Goal: Task Accomplishment & Management: Manage account settings

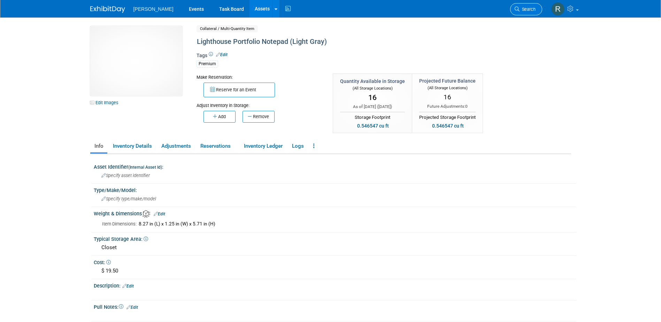
click at [519, 10] on span "Search" at bounding box center [527, 9] width 16 height 5
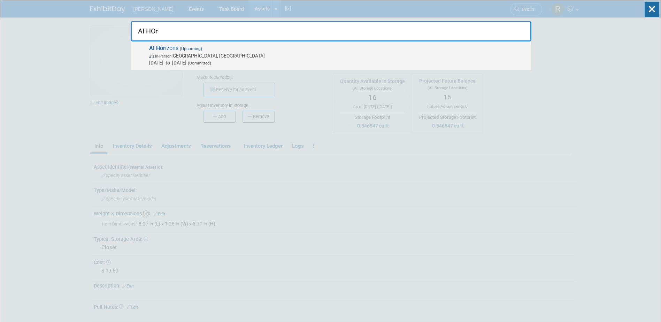
type input "AI HOr"
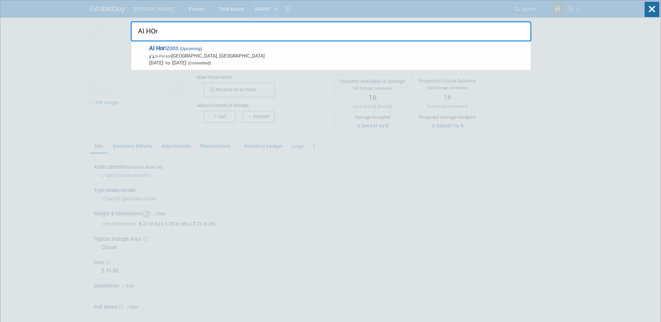
click at [235, 49] on span "AI Hor izons (Upcoming) In-Person Pittsburgh, PA Sep 11, 2025 to Sep 12, 2025 (…" at bounding box center [337, 55] width 380 height 21
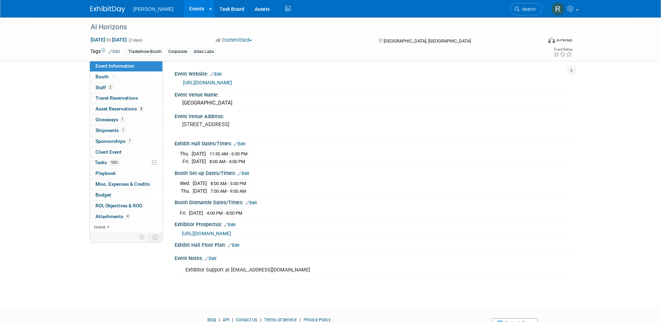
click at [525, 6] on link "Search" at bounding box center [526, 9] width 32 height 12
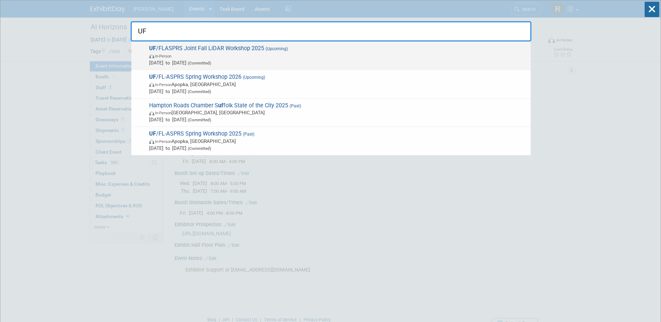
type input "UF"
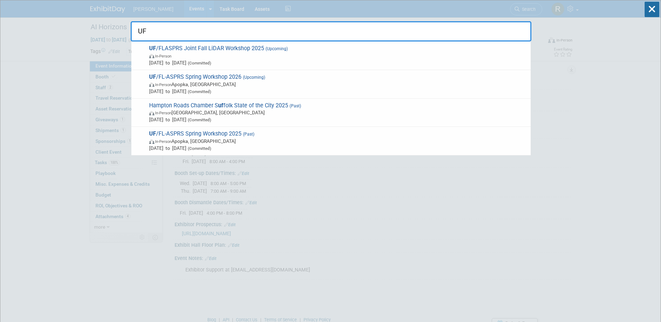
click at [237, 55] on span "In-Person" at bounding box center [338, 55] width 378 height 7
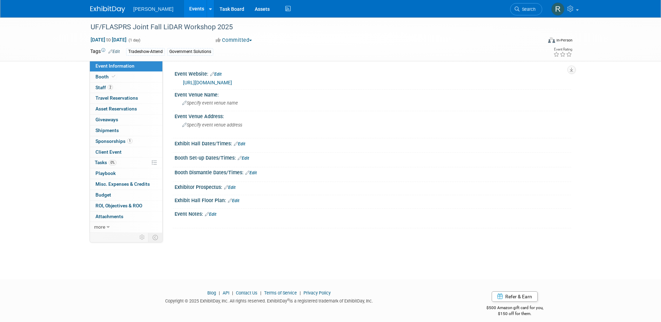
click at [232, 82] on link "[URL][DOMAIN_NAME]" at bounding box center [207, 83] width 49 height 6
click at [127, 40] on span "Nov 7, 2025 to Nov 7, 2025" at bounding box center [108, 40] width 37 height 6
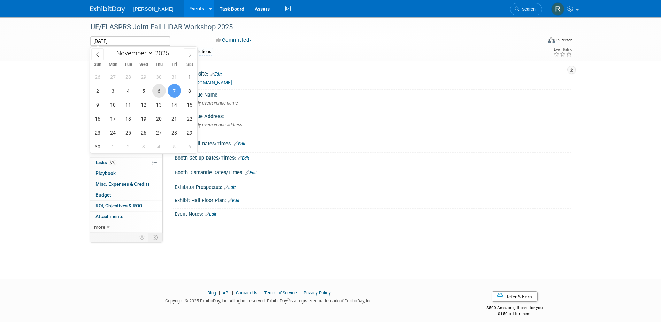
click at [158, 92] on span "6" at bounding box center [159, 91] width 14 height 14
type input "Nov 6, 2025"
click at [158, 92] on span "6" at bounding box center [159, 91] width 14 height 14
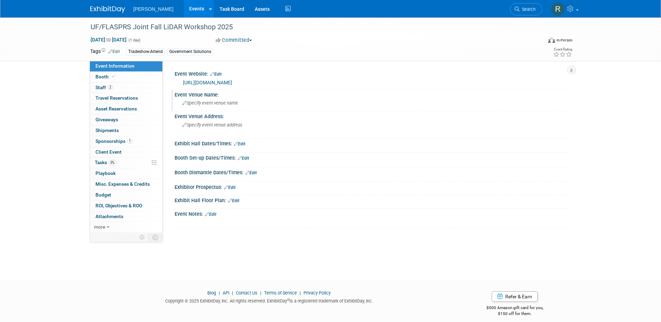
click at [214, 105] on span "Specify event venue name" at bounding box center [210, 102] width 56 height 5
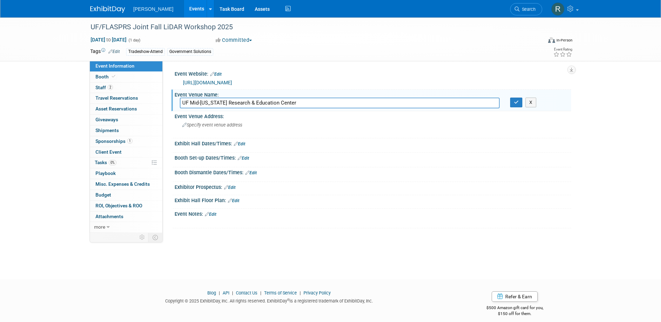
type input "UF Mid-Florida Research & Education Center"
click at [510, 98] on button "button" at bounding box center [516, 103] width 13 height 10
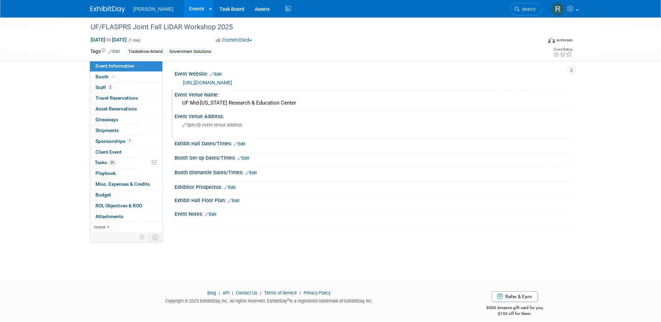
click at [264, 135] on div "Specify event venue address" at bounding box center [257, 127] width 155 height 16
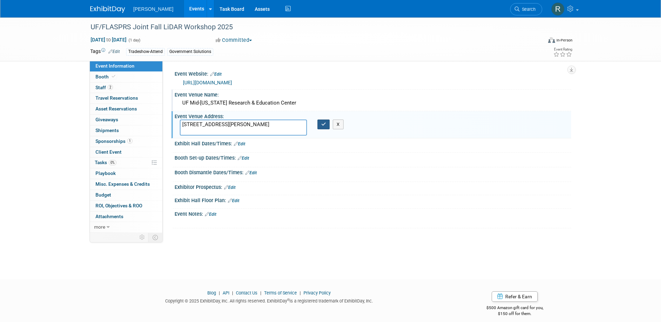
type textarea "2725 S Binion Rd Apopka, FL 32703"
click at [325, 127] on button "button" at bounding box center [323, 124] width 13 height 10
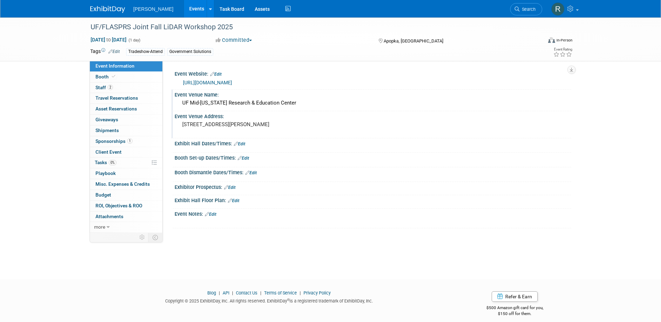
click at [241, 144] on link "Edit" at bounding box center [239, 143] width 11 height 5
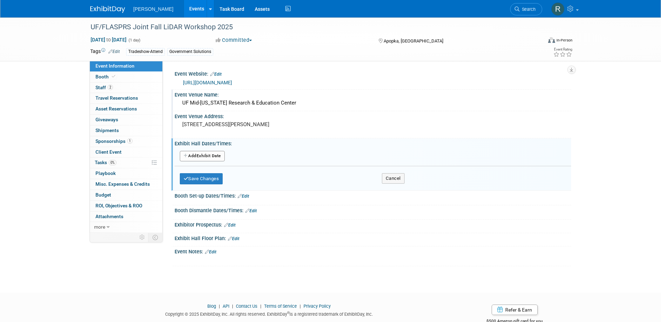
click at [217, 154] on button "Add Another Exhibit Date" at bounding box center [202, 156] width 45 height 10
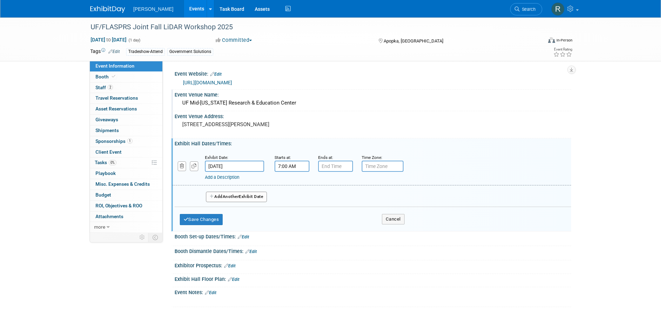
click at [294, 167] on input "7:00 AM" at bounding box center [291, 166] width 35 height 11
click at [294, 199] on span "07" at bounding box center [290, 198] width 13 height 13
click at [291, 220] on td "08" at bounding box center [287, 221] width 22 height 19
click at [324, 199] on span "00" at bounding box center [323, 198] width 13 height 13
click at [328, 201] on td "30" at bounding box center [332, 202] width 22 height 19
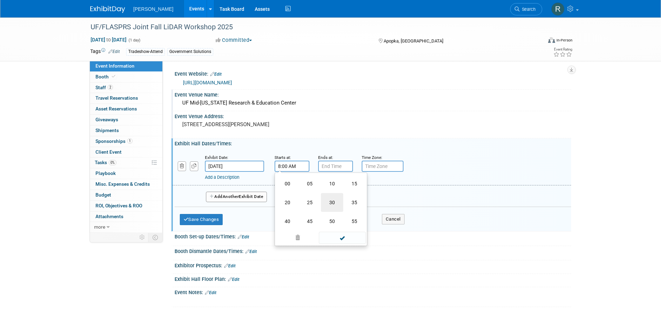
type input "8:30 AM"
drag, startPoint x: 343, startPoint y: 231, endPoint x: 340, endPoint y: 218, distance: 12.6
click at [343, 231] on span at bounding box center [342, 229] width 47 height 12
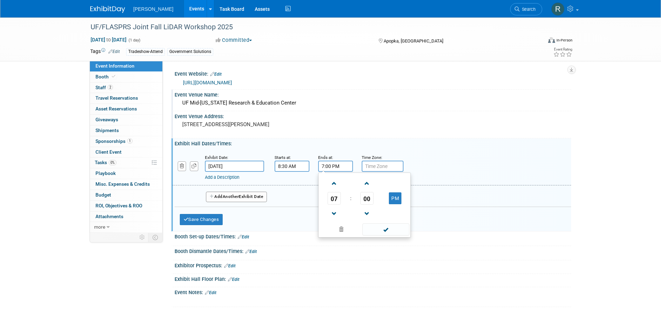
click at [331, 167] on input "7:00 PM" at bounding box center [335, 166] width 35 height 11
click at [332, 202] on span "07" at bounding box center [333, 198] width 13 height 13
click at [331, 201] on td "04" at bounding box center [331, 202] width 22 height 19
type input "4:00 PM"
click at [386, 230] on span at bounding box center [385, 229] width 47 height 12
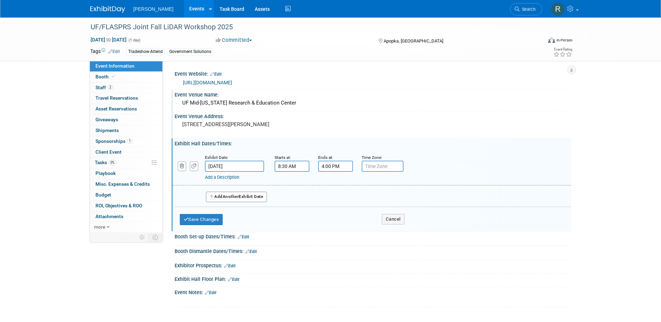
click at [389, 168] on input "text" at bounding box center [383, 166] width 42 height 11
type input "EST"
click at [210, 219] on button "Save Changes" at bounding box center [201, 219] width 43 height 11
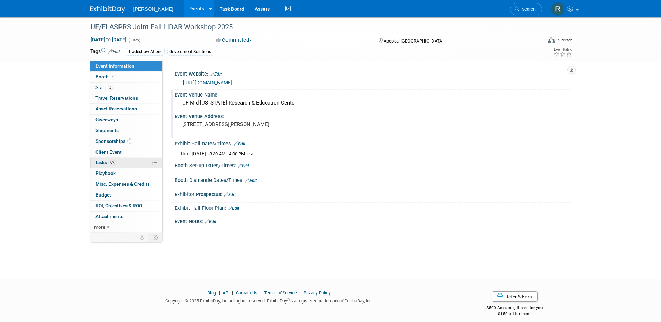
click at [107, 164] on span "Tasks 0%" at bounding box center [106, 163] width 22 height 6
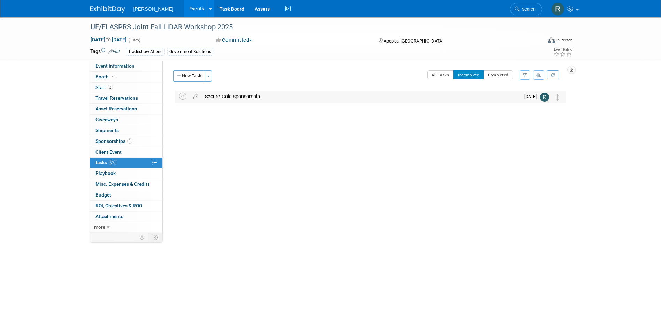
click at [230, 97] on div "Secure Gold sponsorship" at bounding box center [360, 97] width 319 height 12
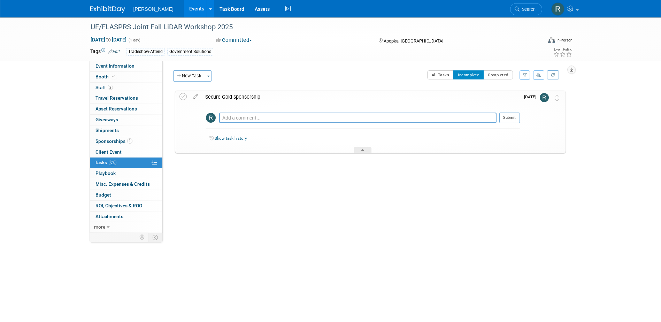
click at [218, 96] on div "Secure Gold sponsorship" at bounding box center [361, 97] width 318 height 12
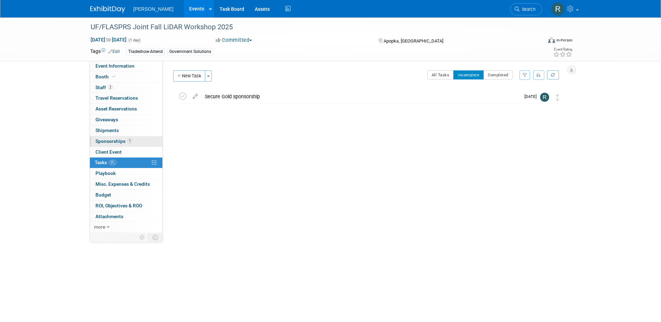
click at [126, 138] on span "Sponsorships 1" at bounding box center [113, 141] width 37 height 6
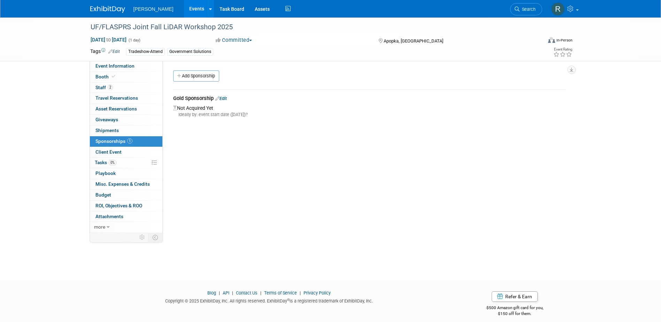
click at [224, 98] on link "Edit" at bounding box center [220, 98] width 11 height 5
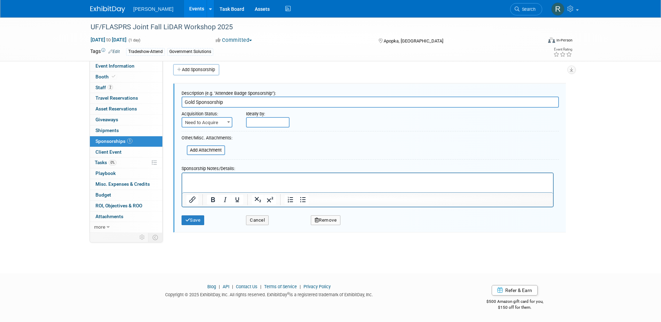
click at [227, 178] on p "Rich Text Area. Press ALT-0 for help." at bounding box center [367, 179] width 363 height 7
click at [202, 125] on span "Need to Acquire" at bounding box center [206, 123] width 49 height 10
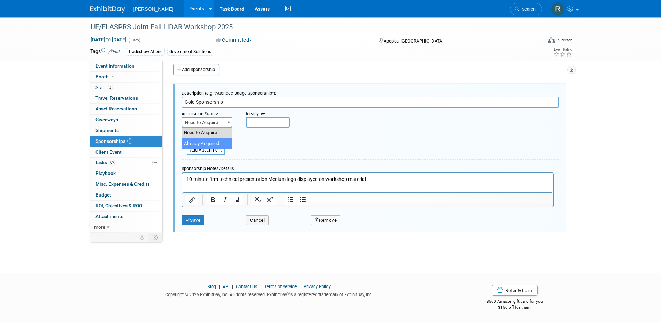
select select "2"
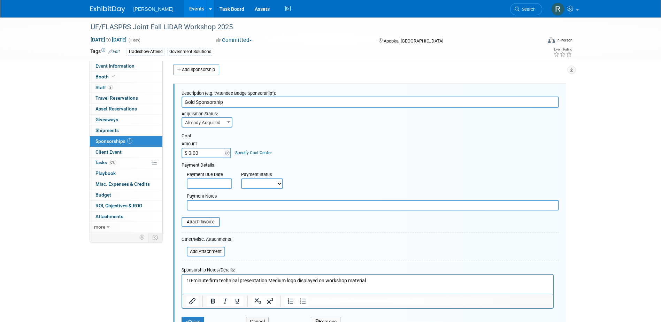
click at [199, 152] on input "$ 0.00" at bounding box center [203, 153] width 44 height 10
type input "$ 500.00"
click at [241, 152] on link "Specify Cost Center" at bounding box center [253, 152] width 37 height 5
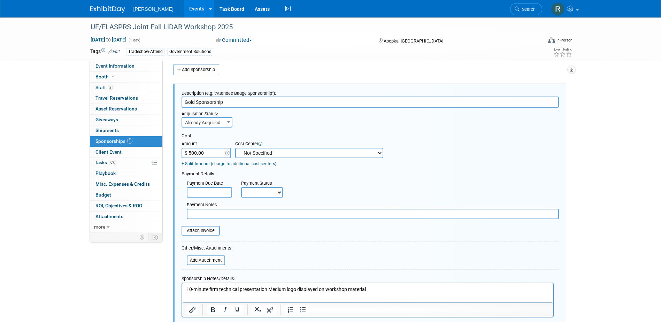
click at [250, 150] on select "-- Not Specified -- Advisory Services - Expenses_1001.502 Aerial Acquisition - …" at bounding box center [309, 153] width 148 height 10
select select "18966241"
click at [235, 148] on select "-- Not Specified -- Advisory Services - Expenses_1001.502 Aerial Acquisition - …" at bounding box center [309, 153] width 148 height 10
click at [207, 191] on input "text" at bounding box center [209, 192] width 45 height 10
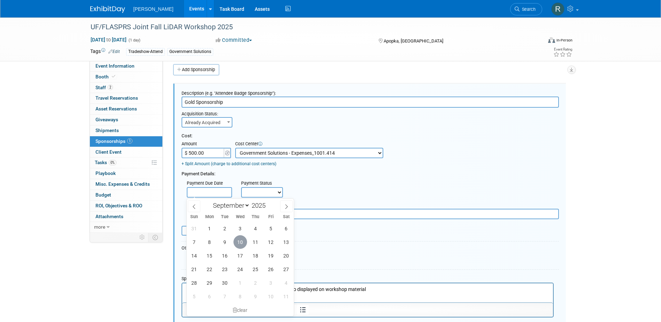
click at [240, 240] on span "10" at bounding box center [240, 242] width 14 height 14
type input "[DATE]"
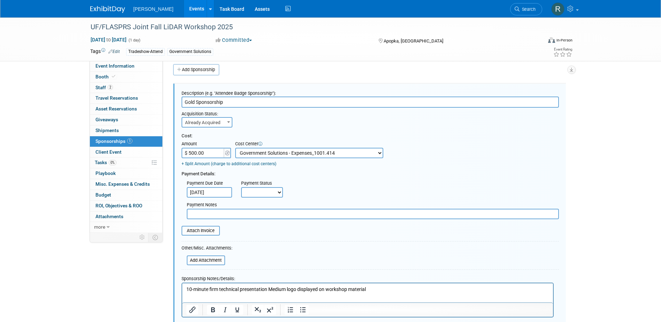
click at [261, 195] on select "Not Paid Yet Partially Paid Paid in Full" at bounding box center [262, 192] width 42 height 10
select select "1"
click at [241, 187] on select "Not Paid Yet Partially Paid Paid in Full" at bounding box center [262, 192] width 42 height 10
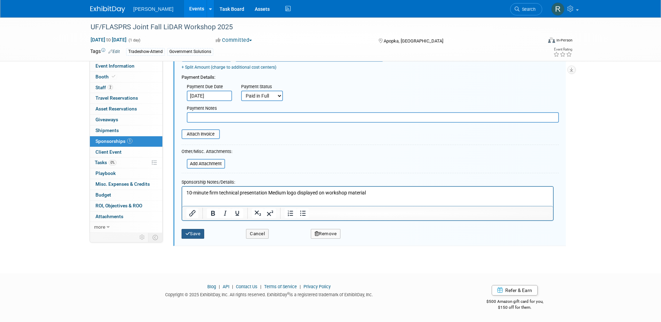
drag, startPoint x: 193, startPoint y: 230, endPoint x: 192, endPoint y: 225, distance: 5.4
click at [193, 230] on button "Save" at bounding box center [192, 234] width 23 height 10
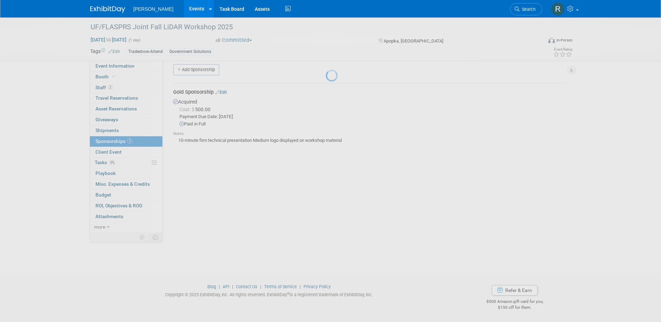
scroll to position [6, 0]
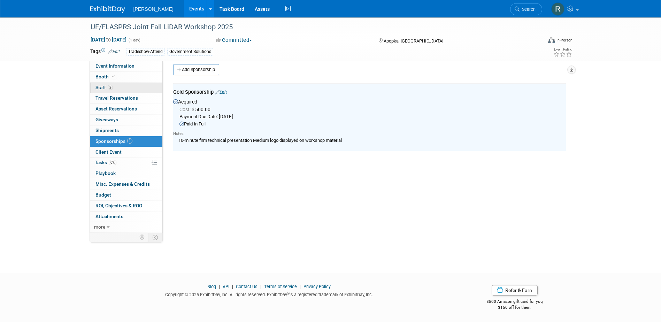
click at [137, 90] on link "2 Staff 2" at bounding box center [126, 88] width 72 height 10
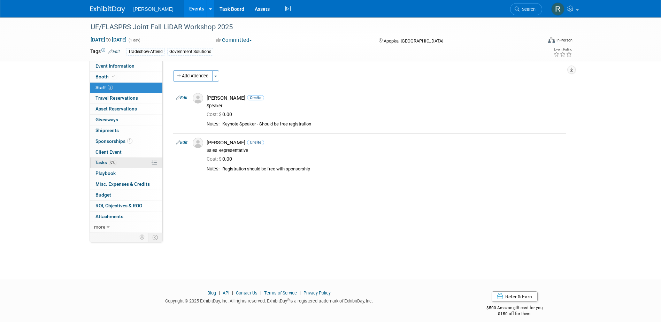
click at [111, 164] on span "0%" at bounding box center [113, 162] width 8 height 5
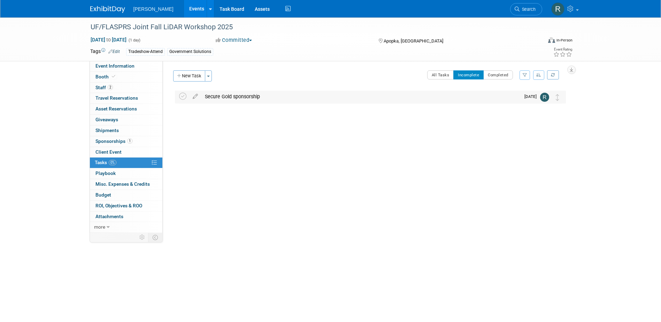
click at [238, 97] on div "Secure Gold sponsorship" at bounding box center [360, 97] width 319 height 12
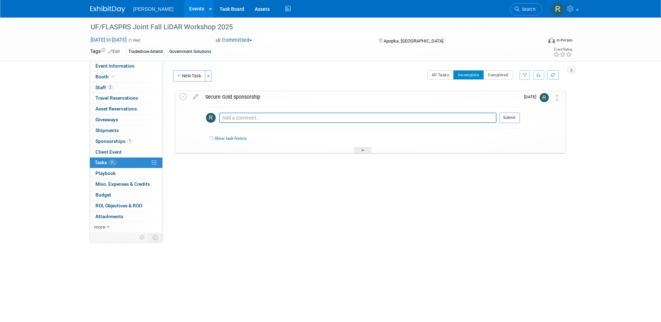
click at [127, 41] on span "Nov 6, 2025 to Nov 6, 2025" at bounding box center [108, 40] width 37 height 6
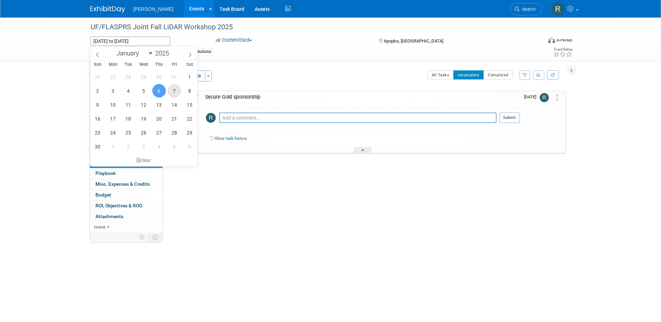
click at [173, 92] on span "7" at bounding box center [175, 91] width 14 height 14
type input "Nov 7, 2025"
click at [172, 91] on span "7" at bounding box center [175, 91] width 14 height 14
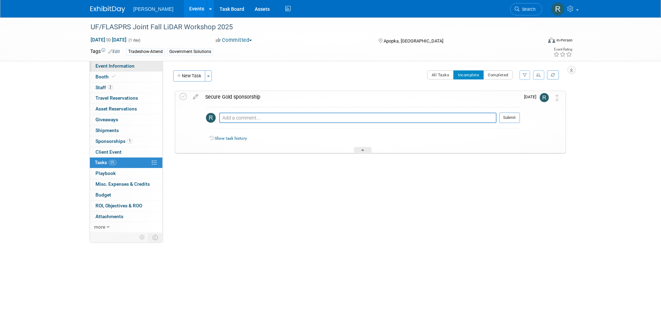
click at [108, 66] on span "Event Information" at bounding box center [114, 66] width 39 height 6
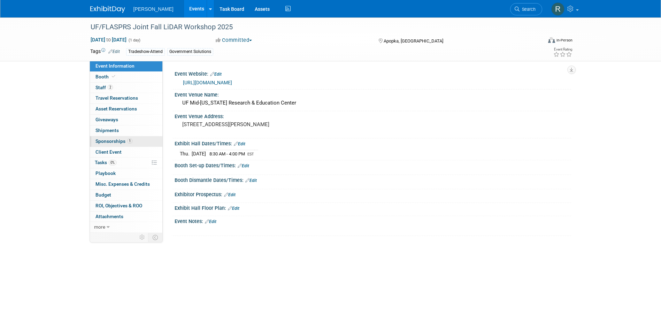
click at [113, 136] on link "1 Sponsorships 1" at bounding box center [126, 141] width 72 height 10
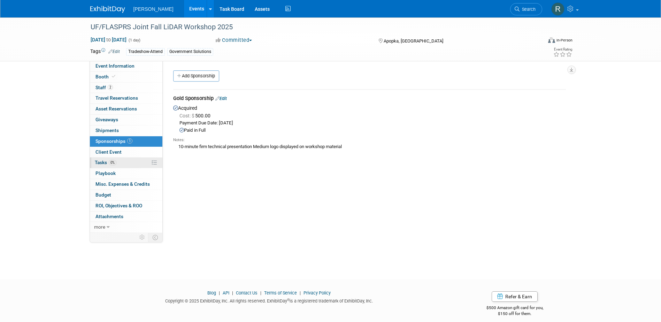
drag, startPoint x: 108, startPoint y: 163, endPoint x: 115, endPoint y: 158, distance: 9.1
click at [108, 163] on span "Tasks 0%" at bounding box center [106, 163] width 22 height 6
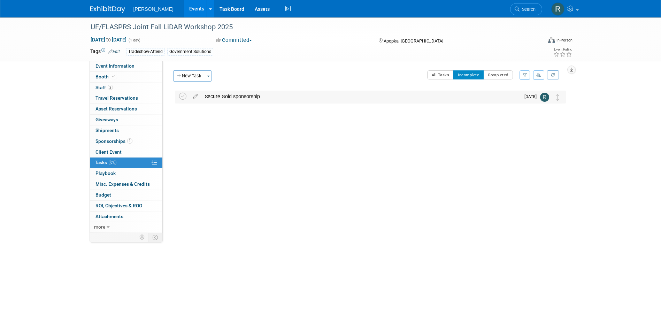
click at [218, 100] on div "Secure Gold sponsorship" at bounding box center [360, 97] width 319 height 12
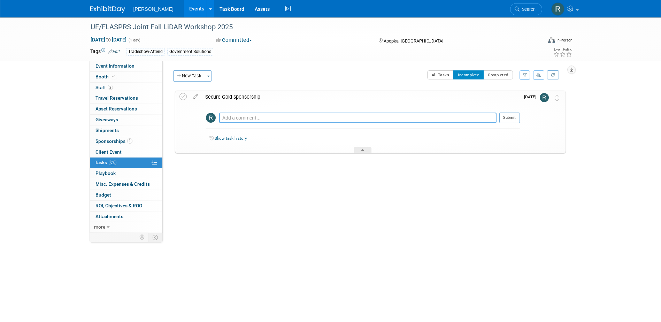
click at [226, 118] on textarea at bounding box center [357, 118] width 277 height 10
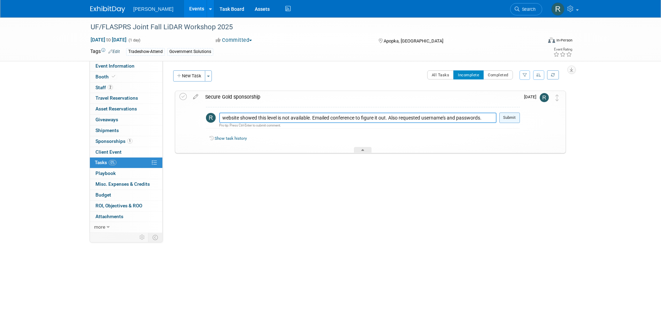
type textarea "website showed this level is not available. Emailed conference to figure it out…"
click at [509, 118] on button "Submit" at bounding box center [509, 118] width 21 height 10
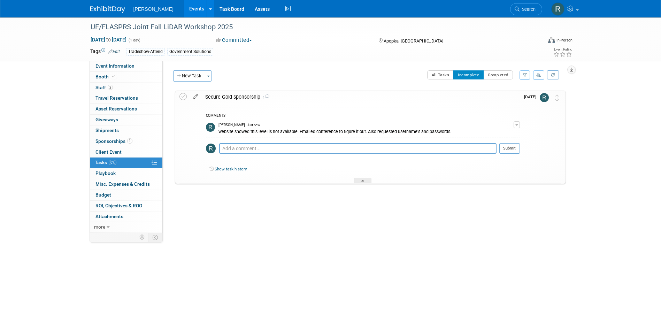
click at [195, 96] on icon at bounding box center [195, 95] width 12 height 9
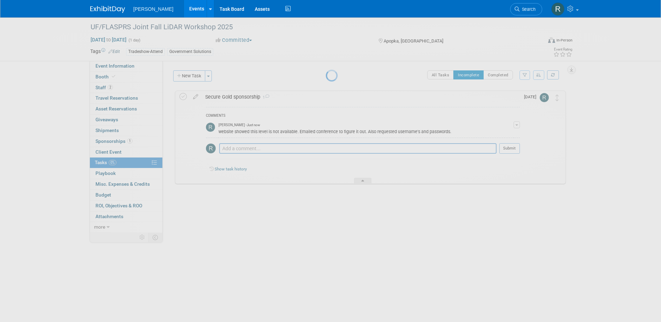
select select "8"
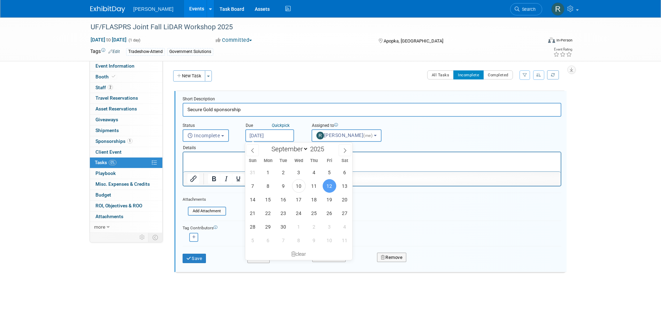
click at [286, 135] on input "Sep 12, 2025" at bounding box center [269, 135] width 49 height 13
click at [297, 199] on span "17" at bounding box center [299, 200] width 14 height 14
type input "Sep 17, 2025"
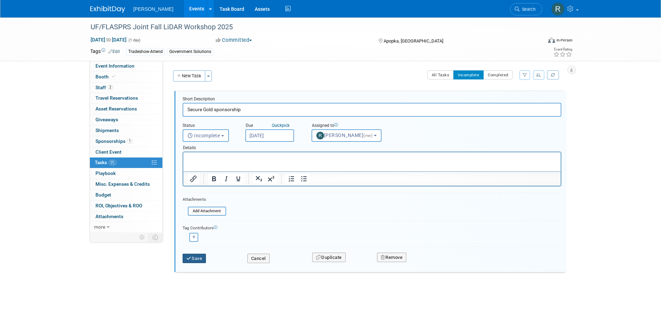
click at [197, 258] on button "Save" at bounding box center [195, 259] width 24 height 10
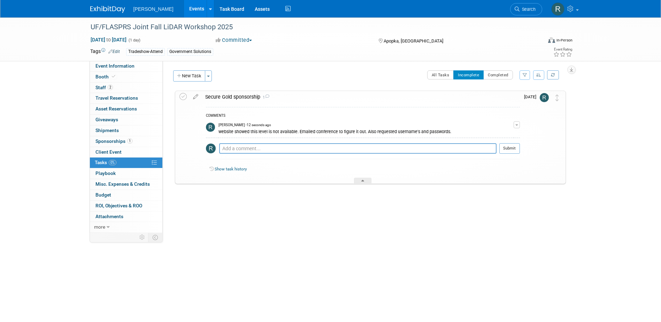
click at [523, 11] on span "Search" at bounding box center [527, 9] width 16 height 5
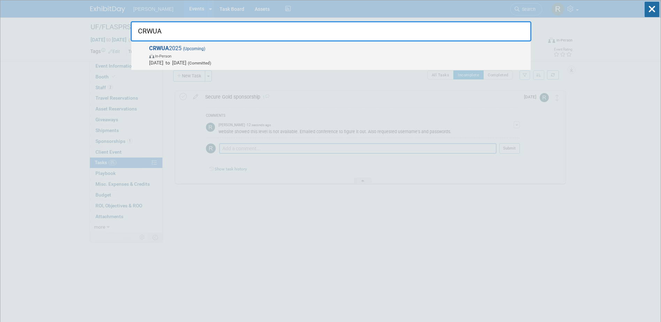
type input "CRWUA"
click at [265, 48] on span "CRWUA 2025 (Upcoming) In-Person Dec 15, 2025 to Dec 18, 2025 (Committed)" at bounding box center [337, 55] width 380 height 21
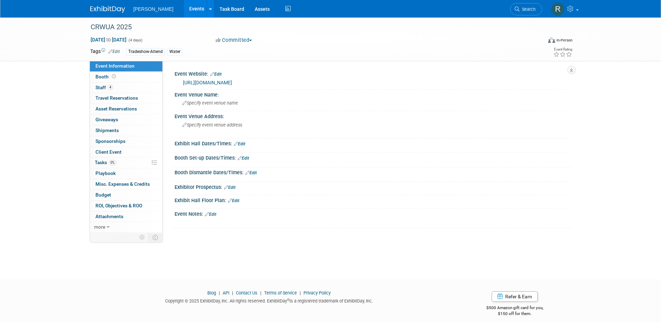
click at [232, 81] on link "https://crwua.org/registration-is-now-open-for-the-crwua-2025-conference/" at bounding box center [207, 83] width 49 height 6
drag, startPoint x: 533, startPoint y: 12, endPoint x: 523, endPoint y: 14, distance: 10.7
click at [533, 12] on link "Search" at bounding box center [526, 9] width 32 height 12
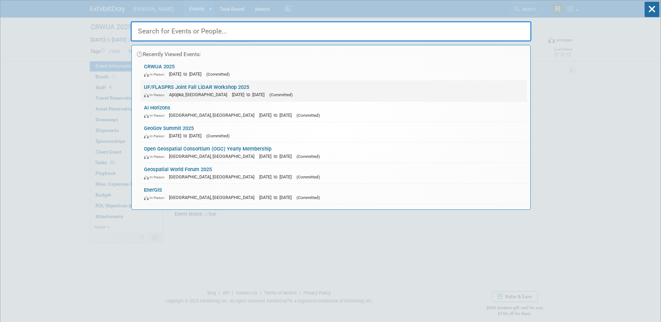
click at [224, 87] on link "UF/FLASPRS Joint Fall LiDAR Workshop 2025 In-Person Apopka, FL Nov 7, 2025 to N…" at bounding box center [333, 91] width 386 height 20
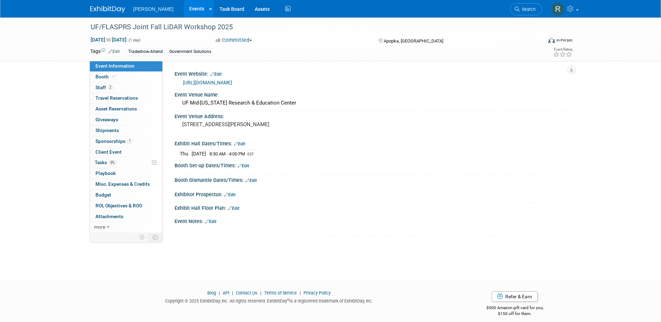
click at [218, 73] on link "Edit" at bounding box center [215, 74] width 11 height 5
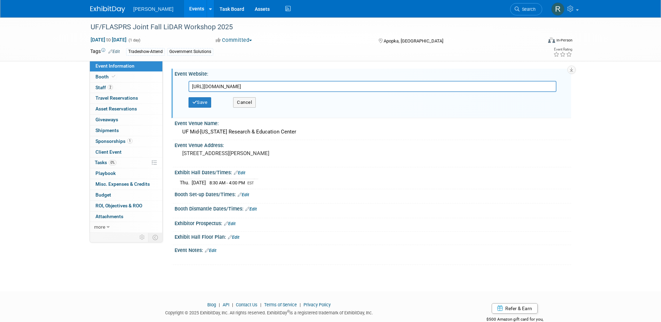
drag, startPoint x: 368, startPoint y: 87, endPoint x: 187, endPoint y: 88, distance: 181.5
click at [187, 88] on div "[URL][DOMAIN_NAME]" at bounding box center [374, 86] width 382 height 11
type input "[URL][DOMAIN_NAME]"
click at [204, 104] on button "Save" at bounding box center [199, 102] width 23 height 10
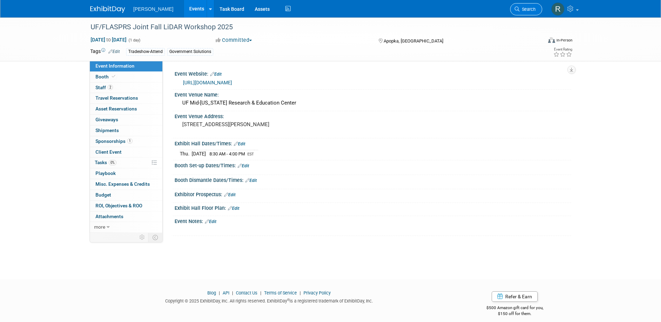
click at [522, 6] on link "Search" at bounding box center [526, 9] width 32 height 12
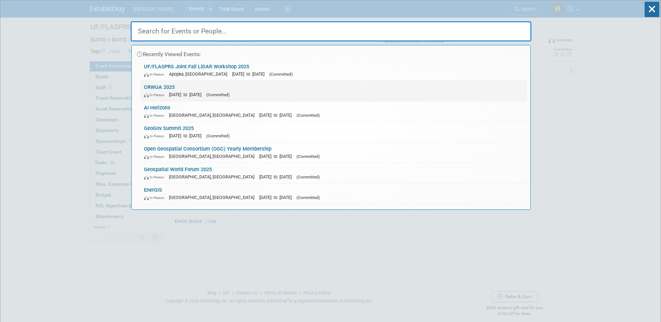
click at [191, 91] on div "In-Person Dec 15, 2025 to Dec 18, 2025 (Committed)" at bounding box center [333, 94] width 379 height 7
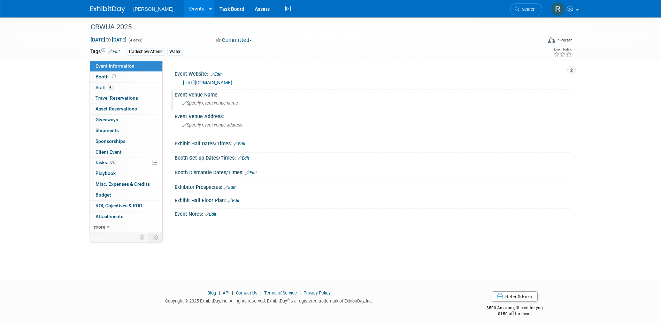
click at [221, 103] on span "Specify event venue name" at bounding box center [210, 102] width 56 height 5
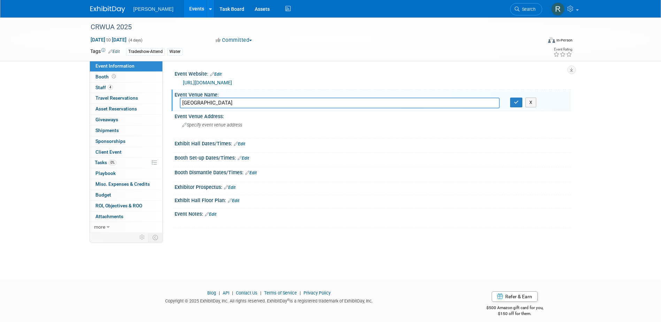
type input "Caesars Palace"
click at [510, 98] on button "button" at bounding box center [516, 103] width 13 height 10
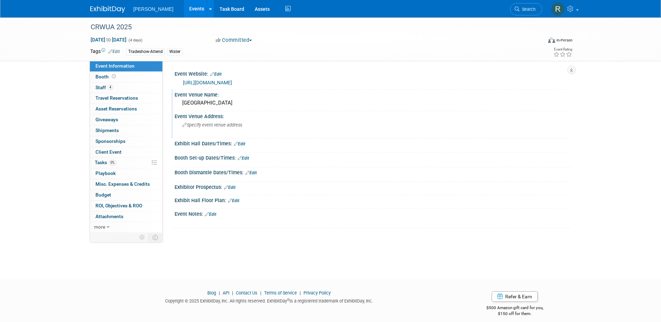
click at [315, 125] on div "Specify event venue address" at bounding box center [257, 127] width 155 height 16
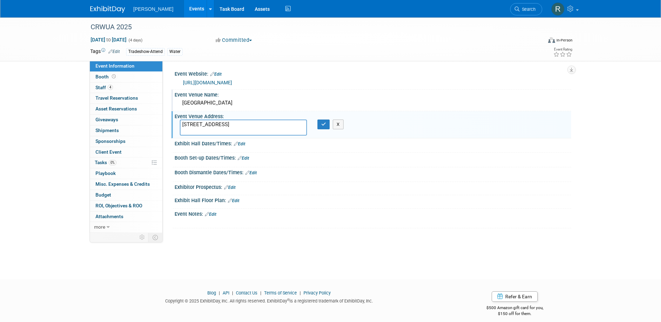
drag, startPoint x: 261, startPoint y: 124, endPoint x: 268, endPoint y: 129, distance: 9.0
click at [263, 125] on textarea "3570 Las Vegas Boulevard South, Las Vegas, NV 89109" at bounding box center [243, 127] width 127 height 16
type textarea "3570 Las Vegas Boulevard South, Las Vegas, NV 89109"
click at [320, 125] on button "button" at bounding box center [323, 124] width 13 height 10
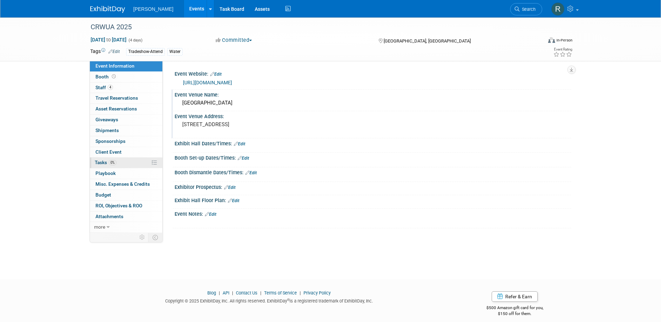
click at [124, 164] on link "0% Tasks 0%" at bounding box center [126, 162] width 72 height 10
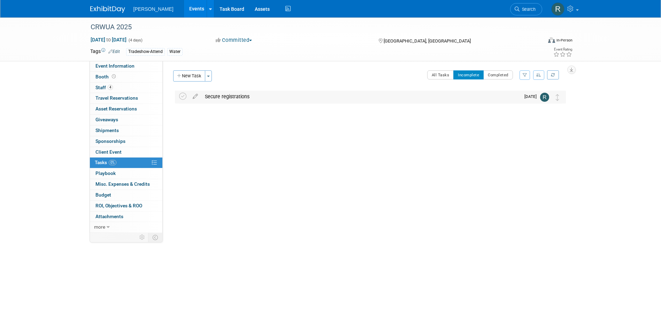
click at [216, 95] on div "Secure registrations" at bounding box center [360, 97] width 319 height 12
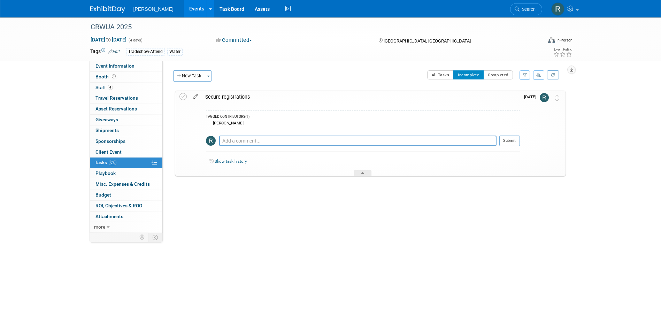
drag, startPoint x: 218, startPoint y: 99, endPoint x: 199, endPoint y: 98, distance: 19.5
click at [218, 98] on div "Secure registrations" at bounding box center [361, 97] width 318 height 12
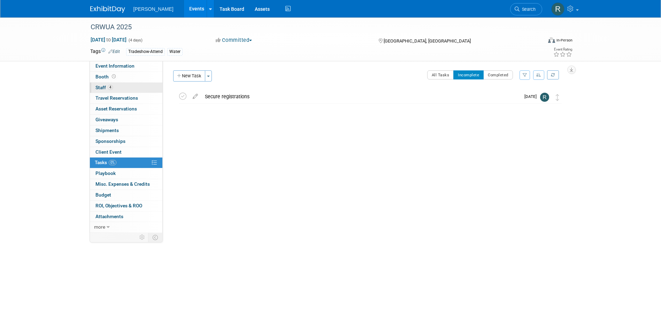
click at [136, 85] on link "4 Staff 4" at bounding box center [126, 88] width 72 height 10
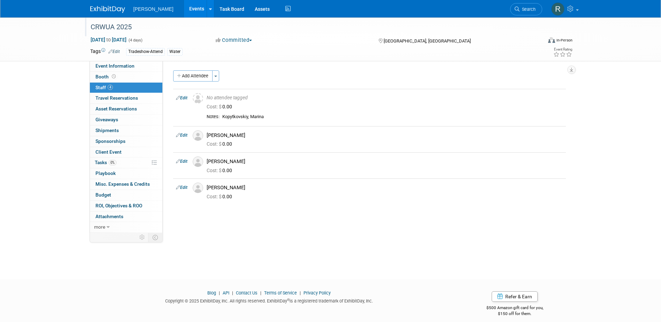
click at [140, 29] on div "CRWUA 2025" at bounding box center [309, 27] width 443 height 13
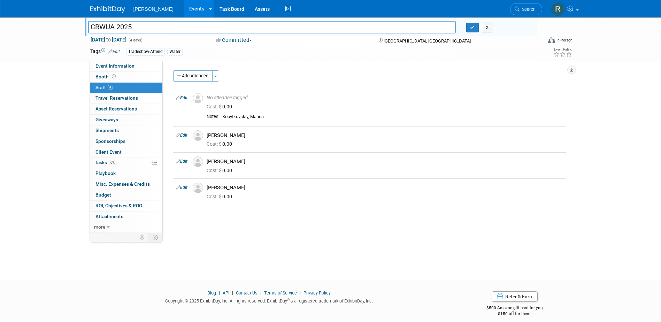
drag, startPoint x: 96, startPoint y: 28, endPoint x: 77, endPoint y: 28, distance: 19.9
click at [77, 28] on div "CRWUA 2025 CRWUA 2025 X Dec 15, 2025 to Dec 18, 2025 (4 days) Dec 15, 2025 to D…" at bounding box center [330, 39] width 661 height 44
click at [471, 28] on icon "button" at bounding box center [472, 27] width 5 height 5
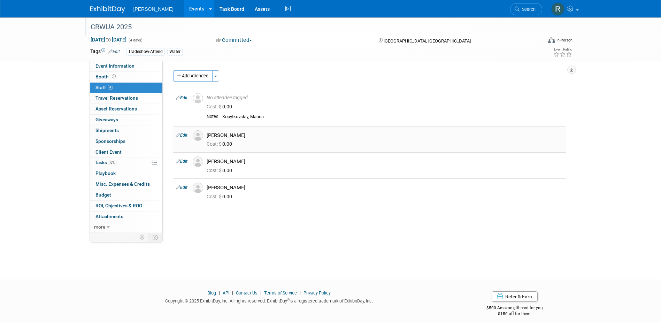
click at [185, 136] on link "Edit" at bounding box center [181, 135] width 11 height 5
select select "1c2a197f-1ac1-4d19-a1fd-6cdc61bf0b71"
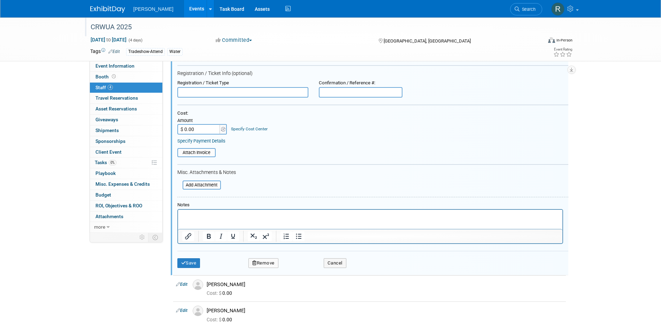
scroll to position [117, 0]
click at [238, 127] on link "Specify Cost Center" at bounding box center [249, 127] width 37 height 5
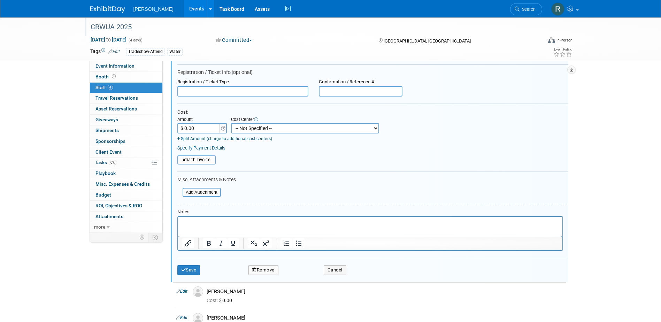
drag, startPoint x: 264, startPoint y: 125, endPoint x: 267, endPoint y: 130, distance: 6.0
click at [264, 125] on select "-- Not Specified -- Advisory Services - Expenses_1001.502 Aerial Acquisition - …" at bounding box center [305, 128] width 148 height 10
select select "18966237"
click at [231, 123] on select "-- Not Specified -- Advisory Services - Expenses_1001.502 Aerial Acquisition - …" at bounding box center [305, 128] width 148 height 10
click at [205, 131] on input "$ 0.00" at bounding box center [199, 128] width 44 height 10
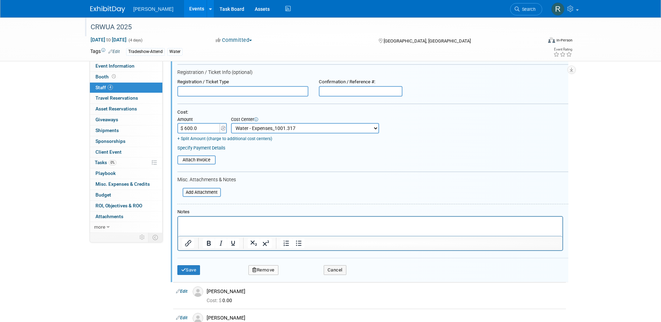
type input "$ 600.00"
click at [210, 147] on link "Specify Payment Details" at bounding box center [201, 147] width 48 height 5
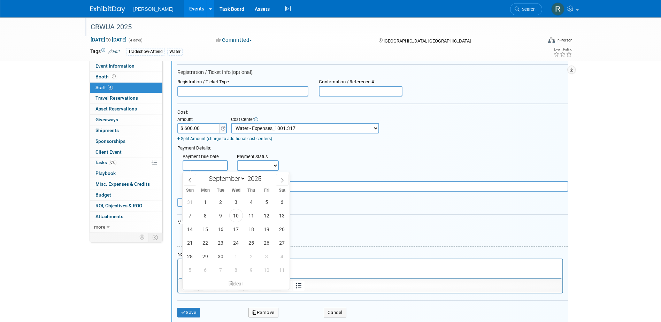
click at [215, 170] on body "Woolpert Events Add Event Bulk Upload Events Shareable Event Boards Recently Vi…" at bounding box center [330, 44] width 661 height 322
click at [238, 215] on span "10" at bounding box center [236, 216] width 14 height 14
type input "Sep 10, 2025"
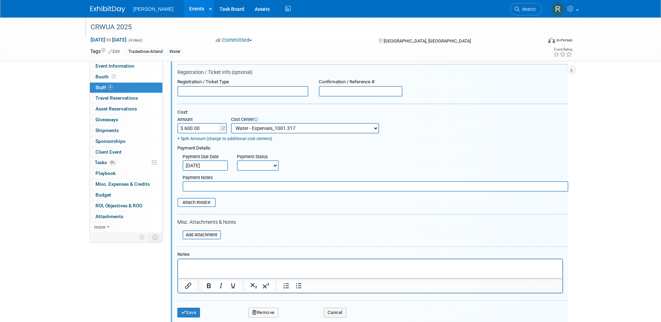
click at [264, 165] on select "Not Paid Yet Partially Paid Paid in Full" at bounding box center [258, 165] width 42 height 10
select select "1"
click at [237, 161] on select "Not Paid Yet Partially Paid Paid in Full" at bounding box center [258, 165] width 42 height 10
drag, startPoint x: 261, startPoint y: 187, endPoint x: 266, endPoint y: 168, distance: 19.3
click at [262, 184] on input "text" at bounding box center [376, 186] width 386 height 10
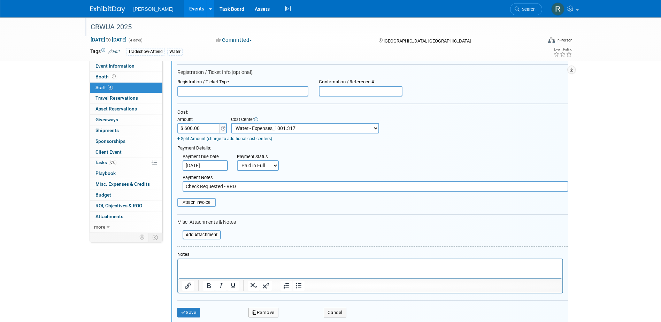
type input "Check Requested - RRD"
click at [337, 91] on input "text" at bounding box center [361, 91] width 84 height 10
paste input "2YN9TCLHFDD"
type input "2YN9TCLHFDD"
click at [238, 93] on input "text" at bounding box center [242, 91] width 131 height 10
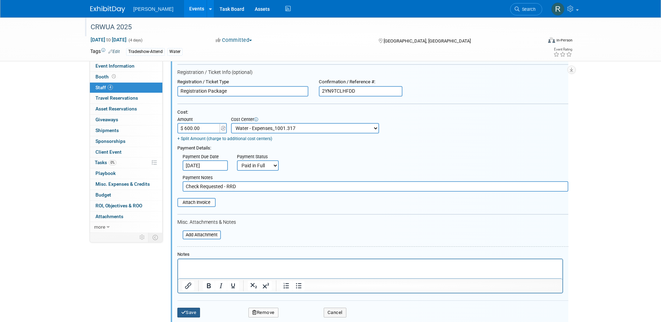
type input "Registration Package"
click at [190, 310] on button "Save" at bounding box center [188, 313] width 23 height 10
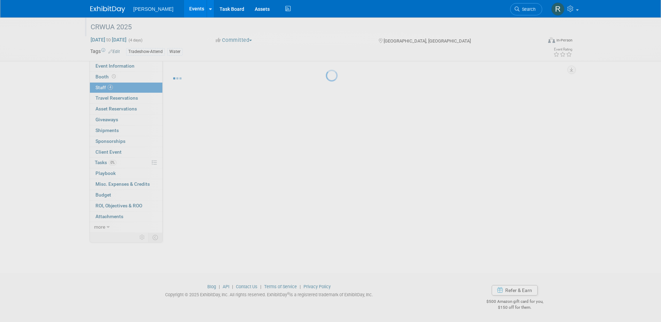
scroll to position [6, 0]
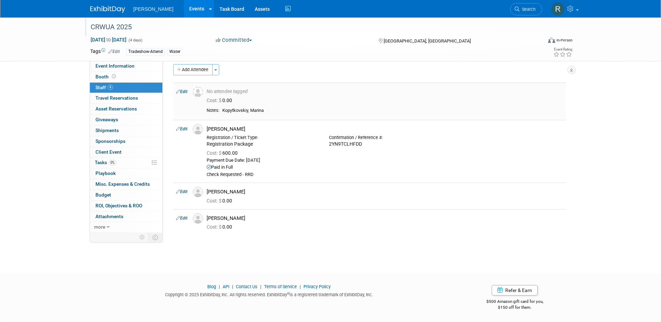
click at [233, 110] on div "Kopytkovskiy, Marina" at bounding box center [392, 111] width 341 height 6
copy div "Kopytkovskiy"
click at [184, 91] on link "Edit" at bounding box center [181, 91] width 11 height 5
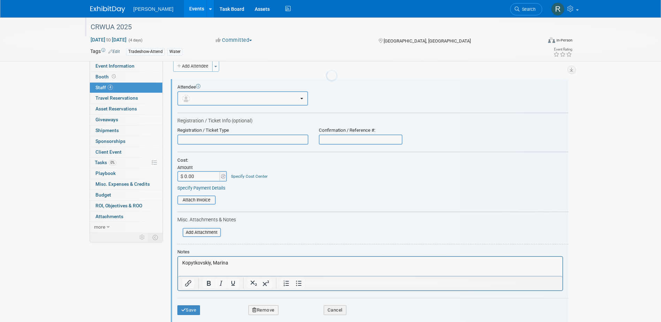
scroll to position [0, 0]
click at [204, 98] on button "button" at bounding box center [242, 98] width 131 height 14
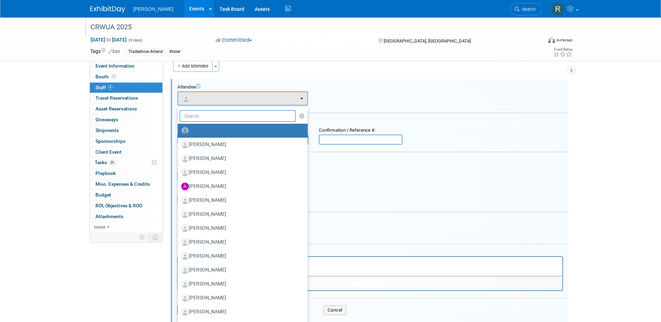
click at [204, 115] on input "text" at bounding box center [237, 116] width 117 height 12
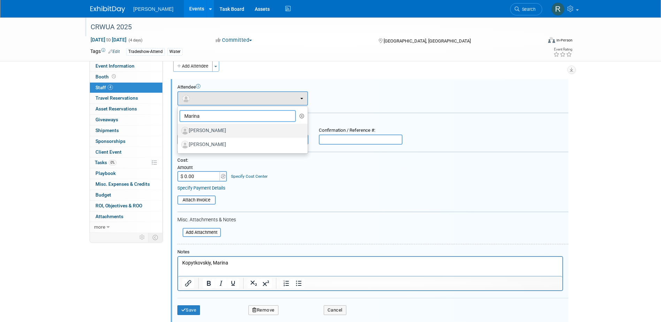
type input "Marina"
click at [231, 131] on label "[PERSON_NAME]" at bounding box center [240, 130] width 119 height 11
click at [179, 131] on input "[PERSON_NAME]" at bounding box center [176, 129] width 5 height 5
select select "67728c71-450e-412d-adb5-05b12fd76351"
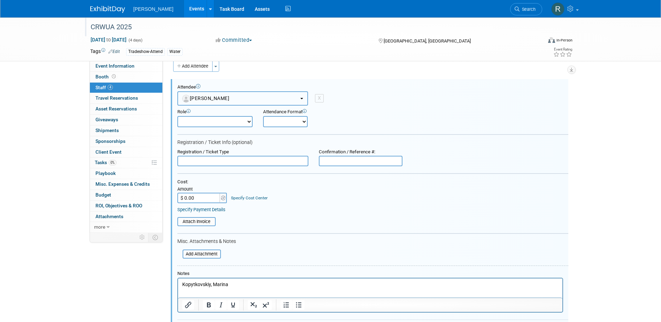
click at [230, 100] on span "[PERSON_NAME]" at bounding box center [205, 98] width 47 height 6
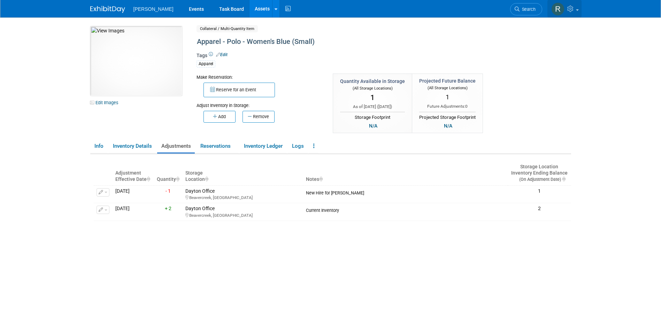
click at [577, 12] on link at bounding box center [564, 8] width 34 height 17
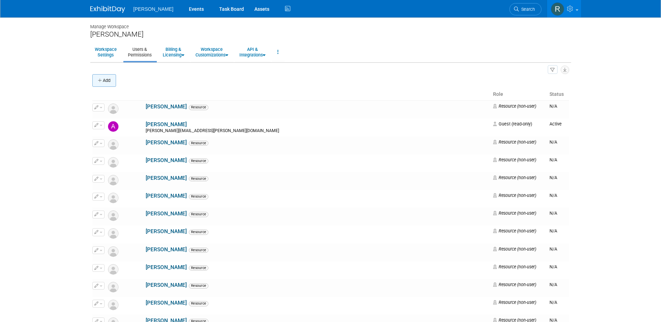
click at [111, 83] on button "Add" at bounding box center [104, 80] width 24 height 13
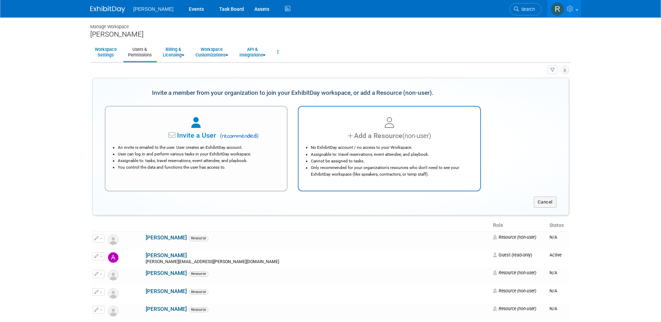
click at [348, 138] on icon at bounding box center [351, 136] width 6 height 10
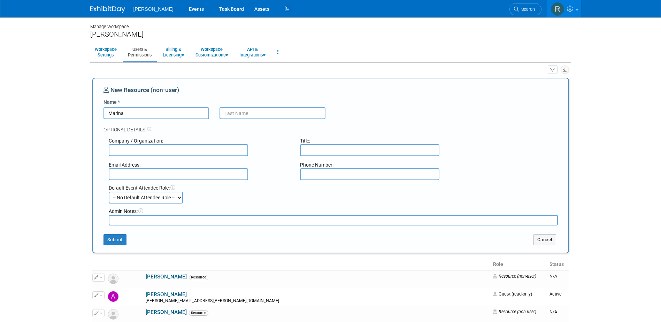
type input "Marina"
paste input "Kopytkovskiy"
type input "Kopytkovskiy"
click at [121, 239] on button "Submit" at bounding box center [114, 239] width 23 height 11
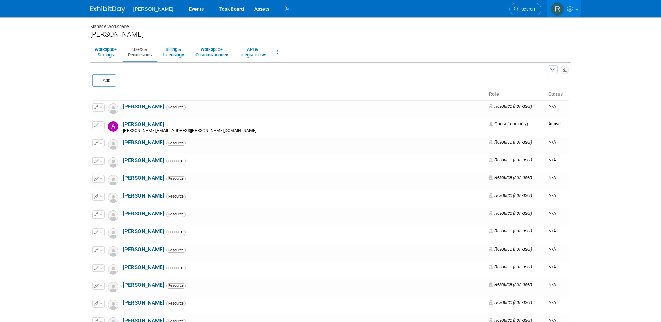
scroll to position [5259, 0]
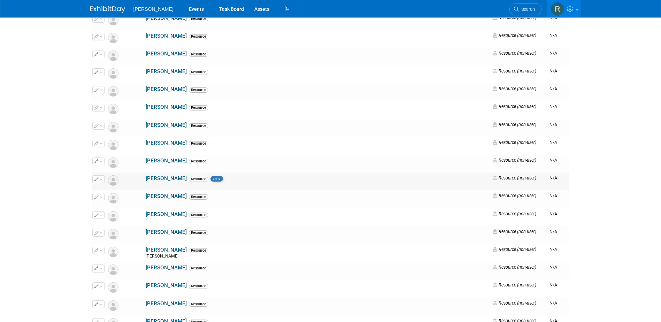
click at [99, 179] on button "button" at bounding box center [98, 179] width 12 height 8
click at [105, 191] on link "Edit" at bounding box center [120, 191] width 55 height 10
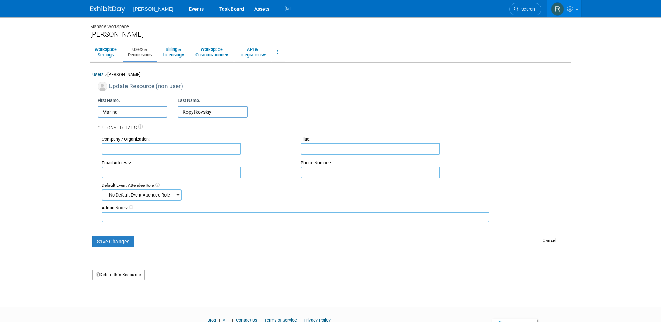
click at [139, 276] on button "Delete this Resource" at bounding box center [118, 275] width 53 height 10
click at [108, 303] on icon at bounding box center [106, 303] width 5 height 5
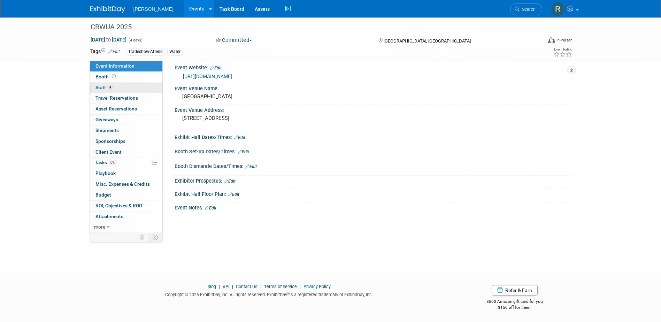
click at [104, 88] on span "Staff 4" at bounding box center [103, 88] width 17 height 6
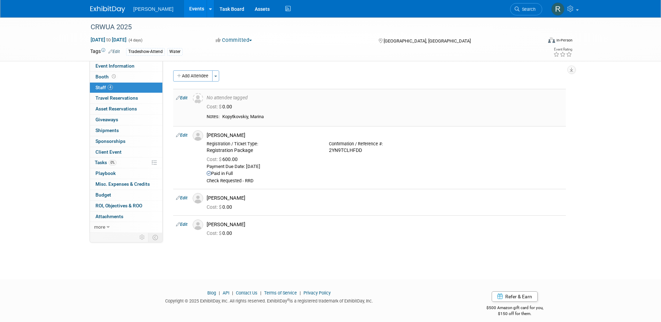
click at [186, 99] on link "Edit" at bounding box center [181, 97] width 11 height 5
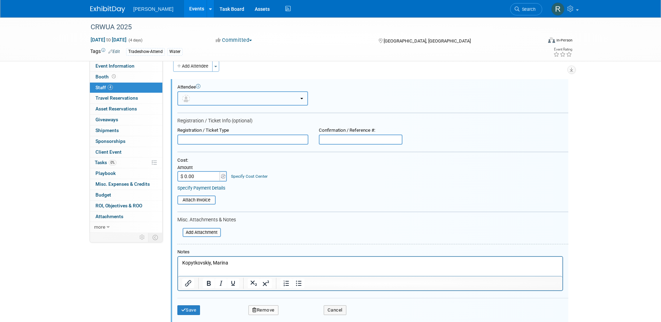
click at [198, 101] on button "button" at bounding box center [242, 98] width 131 height 14
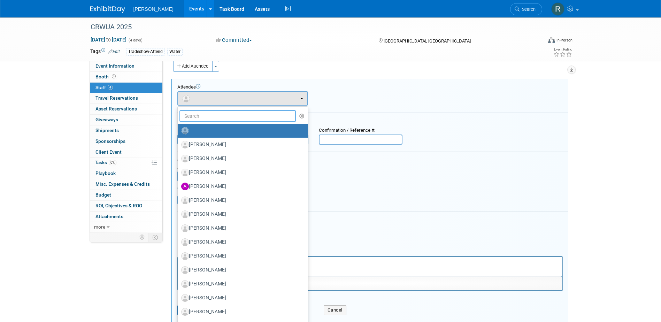
click at [207, 116] on input "text" at bounding box center [237, 116] width 117 height 12
paste input "Kopytkovskiy"
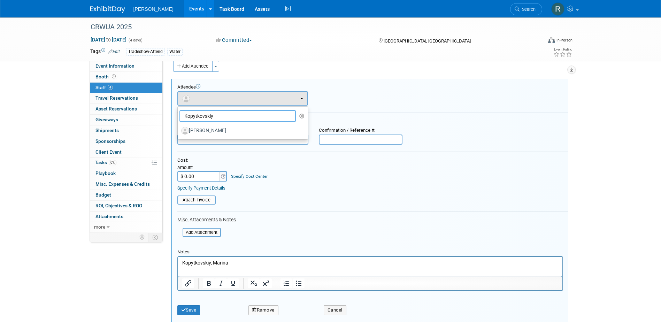
type input "Kopytkovskiy"
click at [216, 128] on label "[PERSON_NAME]" at bounding box center [240, 130] width 119 height 11
click at [179, 128] on input "[PERSON_NAME]" at bounding box center [176, 129] width 5 height 5
select select "67728c71-450e-412d-adb5-05b12fd76351"
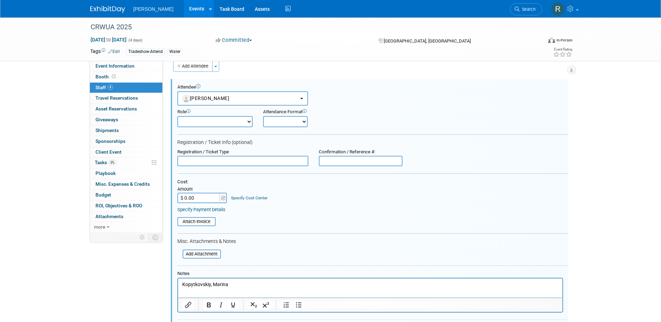
click at [218, 157] on input "text" at bounding box center [242, 161] width 131 height 10
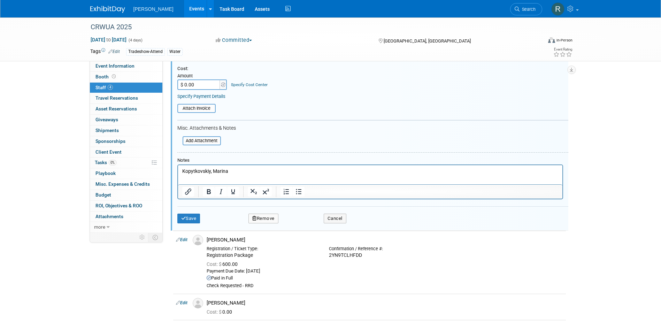
scroll to position [139, 0]
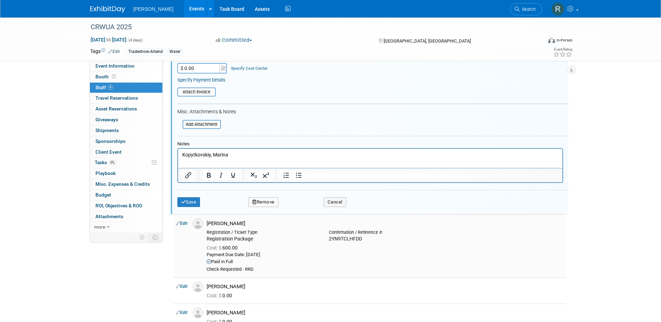
type input "Registration Package"
click at [347, 240] on div "2YN9TCLHFDD" at bounding box center [385, 239] width 112 height 6
copy div "2YN9TCLHFDD"
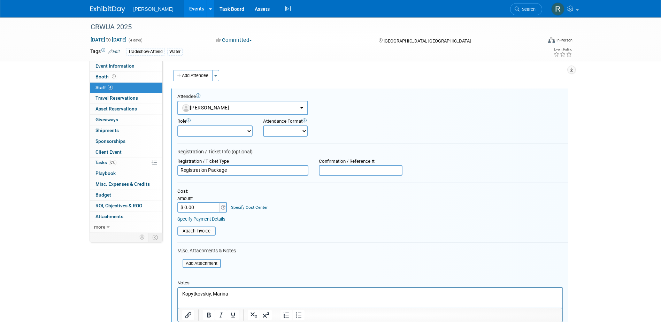
scroll to position [0, 0]
click at [343, 168] on input "text" at bounding box center [361, 170] width 84 height 10
paste input "2YN9TCLHFDD"
type input "2YN9TCLHFDD"
click at [217, 206] on input "$ 0.00" at bounding box center [199, 207] width 44 height 10
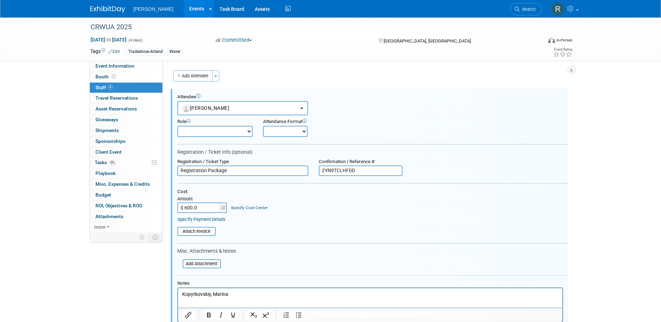
type input "$ 600.00"
click at [247, 208] on link "Specify Cost Center" at bounding box center [249, 207] width 37 height 5
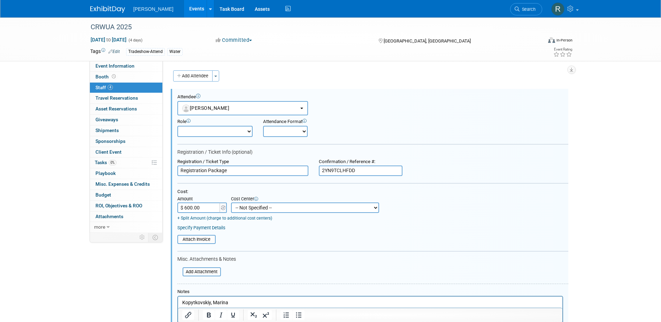
click at [247, 208] on select "-- Not Specified -- Advisory Services - Expenses_1001.502 Aerial Acquisition - …" at bounding box center [305, 207] width 148 height 10
select select "18966237"
click at [231, 203] on select "-- Not Specified -- Advisory Services - Expenses_1001.502 Aerial Acquisition - …" at bounding box center [305, 207] width 148 height 10
click at [217, 227] on link "Specify Payment Details" at bounding box center [201, 227] width 48 height 5
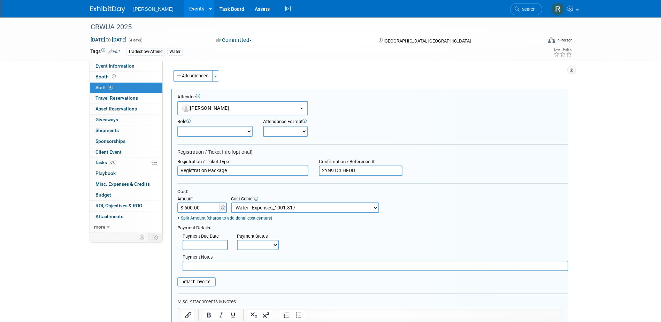
click at [212, 247] on input "text" at bounding box center [205, 245] width 45 height 10
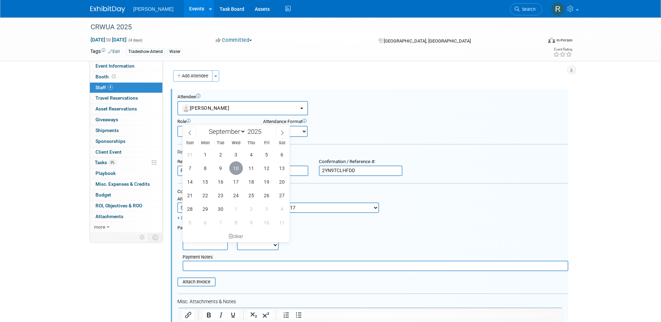
click at [235, 165] on span "10" at bounding box center [236, 168] width 14 height 14
type input "[DATE]"
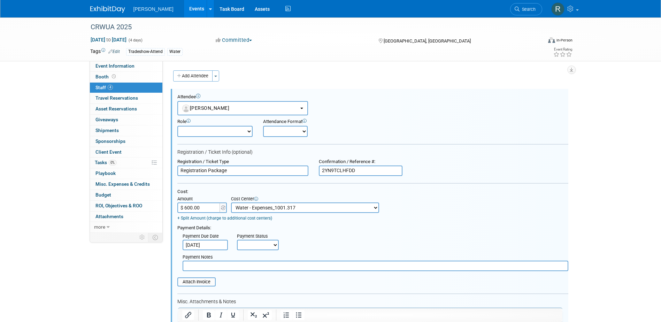
click at [247, 237] on div "Payment Status" at bounding box center [260, 236] width 47 height 6
click at [247, 240] on div "Payment Status" at bounding box center [260, 236] width 47 height 6
click at [252, 247] on select "Not Paid Yet Partially Paid Paid in Full" at bounding box center [258, 245] width 42 height 10
select select "1"
click at [237, 240] on select "Not Paid Yet Partially Paid Paid in Full" at bounding box center [258, 245] width 42 height 10
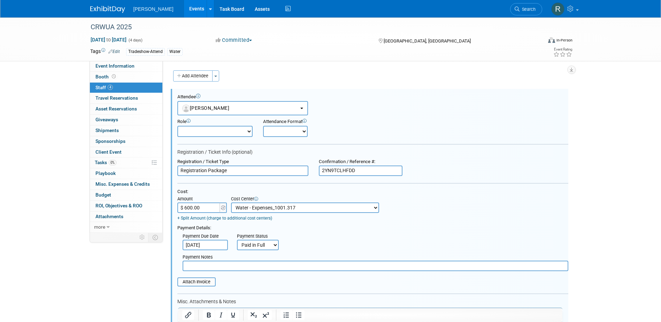
drag, startPoint x: 253, startPoint y: 271, endPoint x: 262, endPoint y: 268, distance: 9.5
click at [257, 270] on input "text" at bounding box center [376, 266] width 386 height 10
type input "Check Requested - RRD"
click at [210, 285] on input "file" at bounding box center [173, 282] width 83 height 8
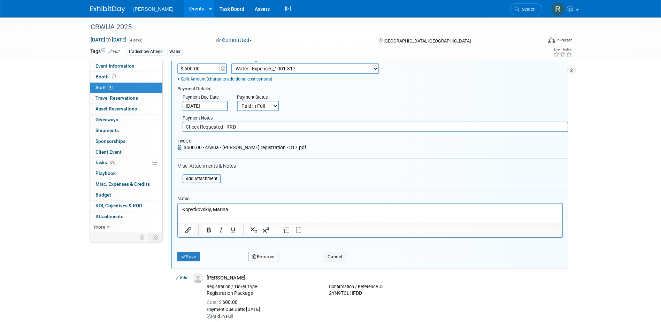
scroll to position [139, 0]
drag, startPoint x: 229, startPoint y: 211, endPoint x: 180, endPoint y: 207, distance: 49.3
click at [180, 207] on html "Kopytkovskiy, Marina" at bounding box center [370, 208] width 384 height 10
click at [186, 258] on button "Save" at bounding box center [188, 256] width 23 height 10
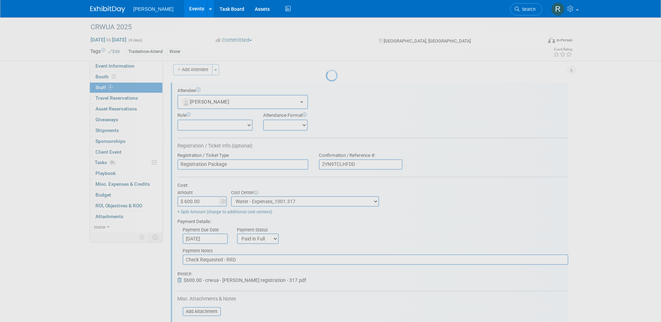
scroll to position [28, 0]
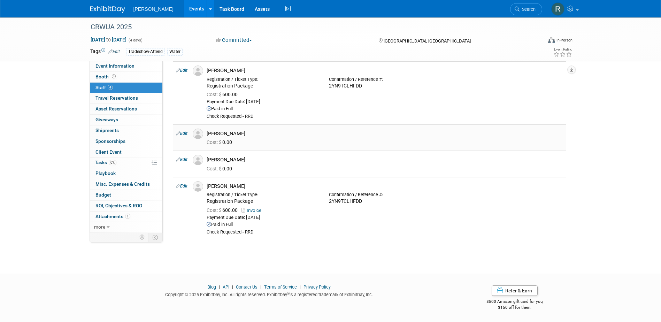
click at [185, 132] on link "Edit" at bounding box center [181, 133] width 11 height 5
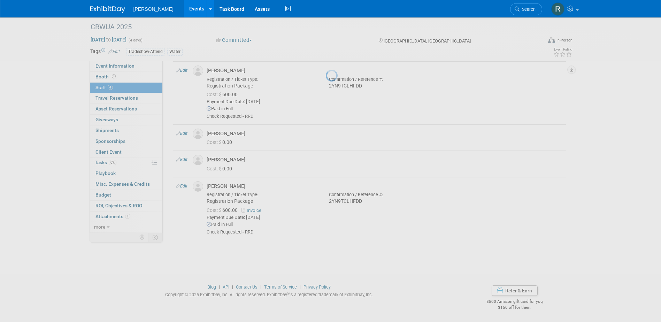
select select "4a5a90f9-381b-44b3-83b2-67318d2879c7"
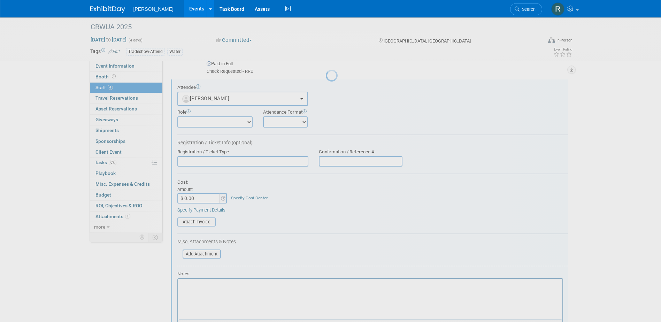
scroll to position [73, 0]
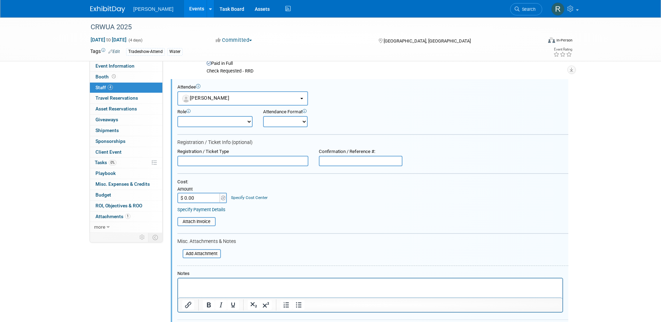
click at [204, 160] on input "text" at bounding box center [242, 161] width 131 height 10
type input "Conference Package"
paste input "2YN9TCLHFDD"
type input "2YN9TCLHFDD"
click at [211, 193] on input "$ 0.00" at bounding box center [199, 198] width 44 height 10
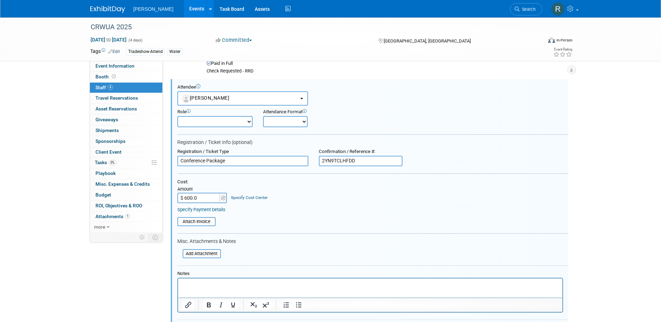
type input "$ 600.00"
click at [248, 202] on td "Specify Cost Center Cost Center -- Not Specified -- Advisory Services - Expense…" at bounding box center [247, 194] width 40 height 18
click at [248, 199] on link "Specify Cost Center" at bounding box center [249, 197] width 37 height 5
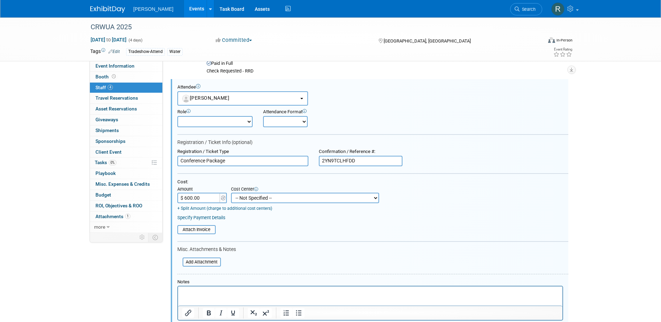
click at [248, 195] on select "-- Not Specified -- Advisory Services - Expenses_1001.502 Aerial Acquisition - …" at bounding box center [305, 198] width 148 height 10
select select "18966237"
click at [231, 193] on select "-- Not Specified -- Advisory Services - Expenses_1001.502 Aerial Acquisition - …" at bounding box center [305, 198] width 148 height 10
click at [200, 220] on link "Specify Payment Details" at bounding box center [201, 217] width 48 height 5
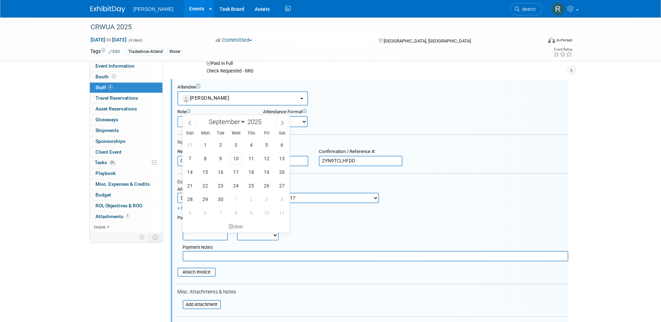
click at [202, 234] on input "text" at bounding box center [205, 235] width 45 height 10
click at [237, 158] on span "10" at bounding box center [236, 159] width 14 height 14
type input "Sep 10, 2025"
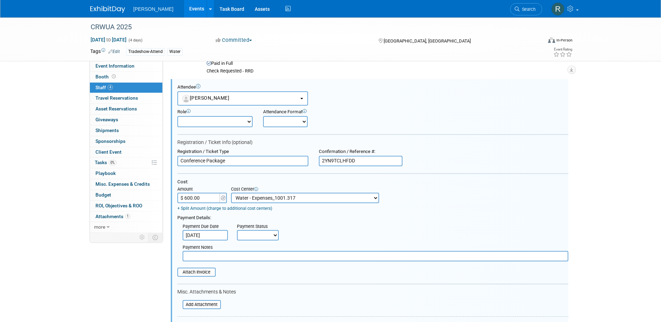
click at [249, 235] on select "Not Paid Yet Partially Paid Paid in Full" at bounding box center [258, 235] width 42 height 10
select select "1"
click at [237, 231] on select "Not Paid Yet Partially Paid Paid in Full" at bounding box center [258, 235] width 42 height 10
drag, startPoint x: 253, startPoint y: 260, endPoint x: 258, endPoint y: 258, distance: 5.6
click at [255, 259] on input "text" at bounding box center [376, 256] width 386 height 10
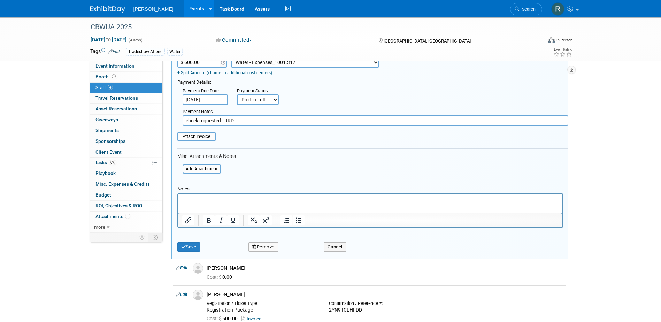
scroll to position [212, 0]
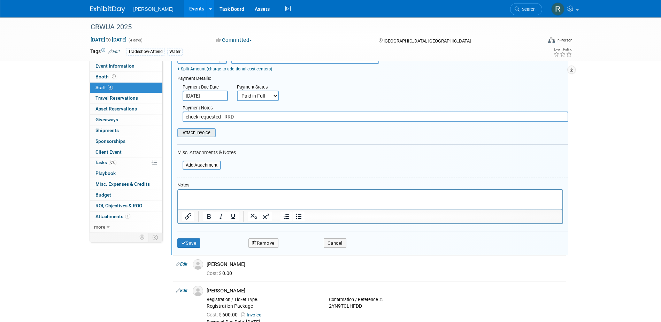
type input "check requested - RRD"
click at [203, 133] on input "file" at bounding box center [173, 133] width 83 height 8
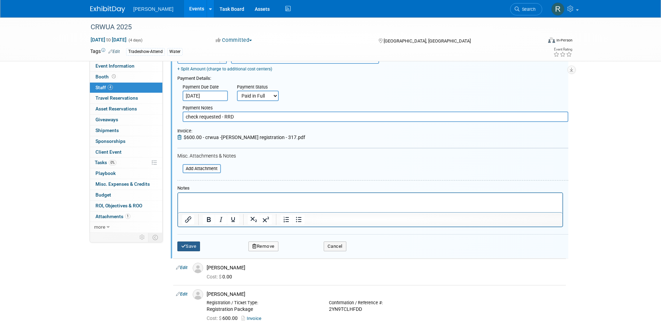
click at [184, 247] on icon "submit" at bounding box center [183, 246] width 5 height 5
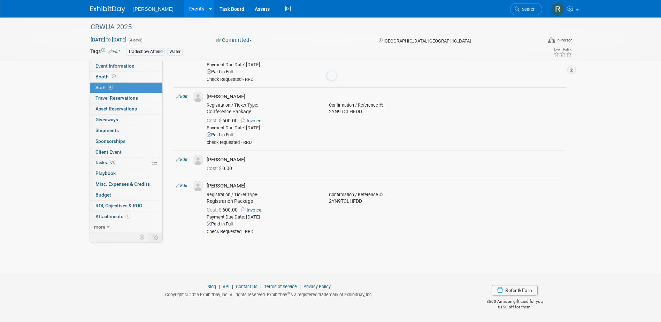
scroll to position [64, 0]
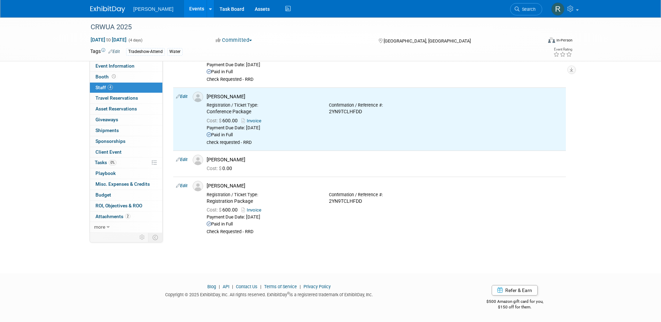
click at [185, 159] on link "Edit" at bounding box center [181, 159] width 11 height 5
select select "e23963fc-88e5-4383-a483-fe3080451288"
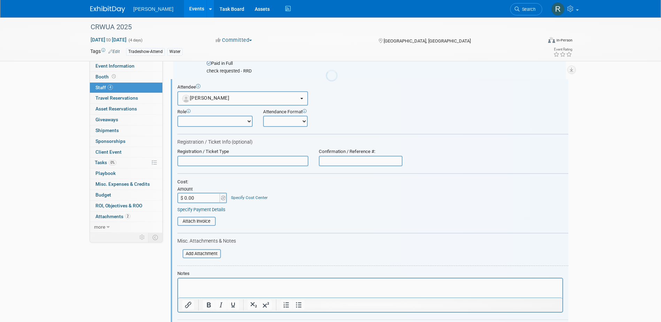
scroll to position [0, 0]
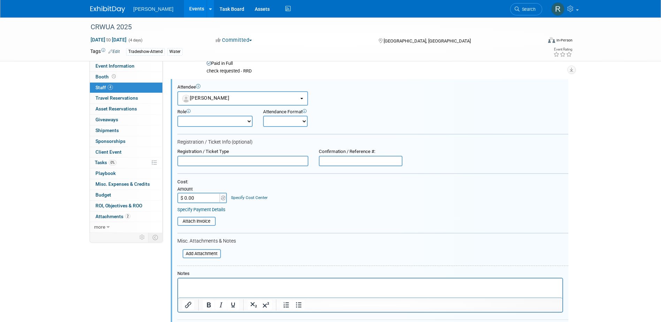
click at [218, 164] on input "text" at bounding box center [242, 161] width 131 height 10
type input "R"
type input "Conference Package"
paste input "2YN9TCLHFDD"
type input "2YN9TCLHFDD"
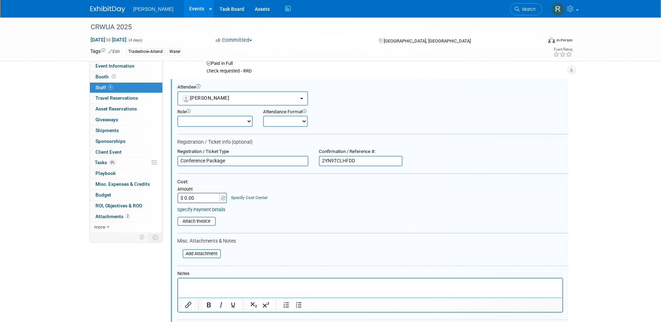
click at [202, 200] on input "$ 0.00" at bounding box center [199, 198] width 44 height 10
type input "$ 600.00"
click at [236, 194] on div "Specify Cost Center" at bounding box center [249, 194] width 37 height 12
click at [236, 197] on link "Specify Cost Center" at bounding box center [249, 197] width 37 height 5
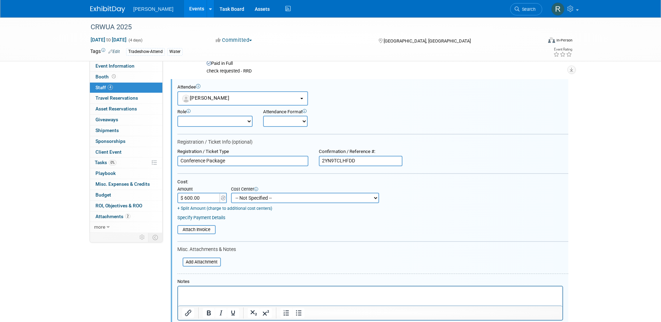
click at [248, 197] on select "-- Not Specified -- Advisory Services - Expenses_1001.502 Aerial Acquisition - …" at bounding box center [305, 198] width 148 height 10
select select "18966237"
click at [231, 193] on select "-- Not Specified -- Advisory Services - Expenses_1001.502 Aerial Acquisition - …" at bounding box center [305, 198] width 148 height 10
click at [210, 219] on link "Specify Payment Details" at bounding box center [201, 217] width 48 height 5
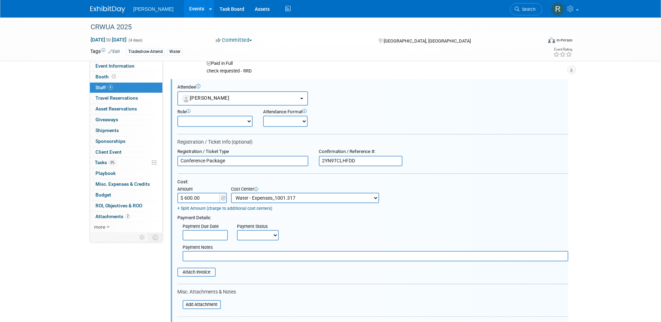
click at [204, 232] on input "text" at bounding box center [205, 235] width 45 height 10
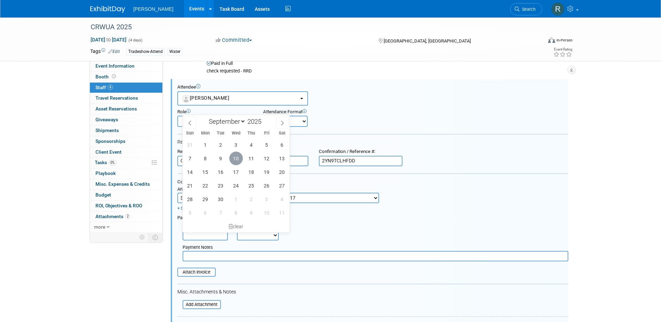
click at [236, 161] on span "10" at bounding box center [236, 159] width 14 height 14
type input "[DATE]"
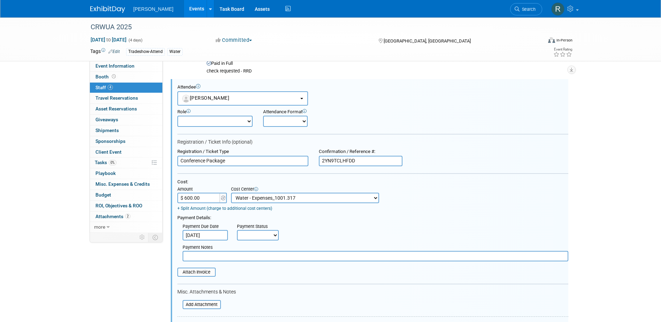
click at [251, 236] on select "Not Paid Yet Partially Paid Paid in Full" at bounding box center [258, 235] width 42 height 10
select select "1"
click at [237, 230] on select "Not Paid Yet Partially Paid Paid in Full" at bounding box center [258, 235] width 42 height 10
click at [249, 258] on input "text" at bounding box center [376, 256] width 386 height 10
type input "check requested - RRD"
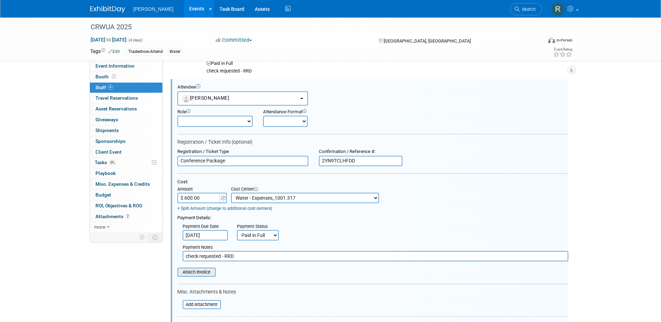
click at [204, 270] on input "file" at bounding box center [173, 272] width 83 height 8
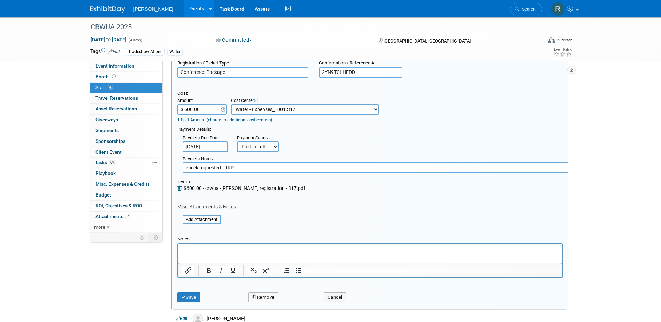
scroll to position [240, 0]
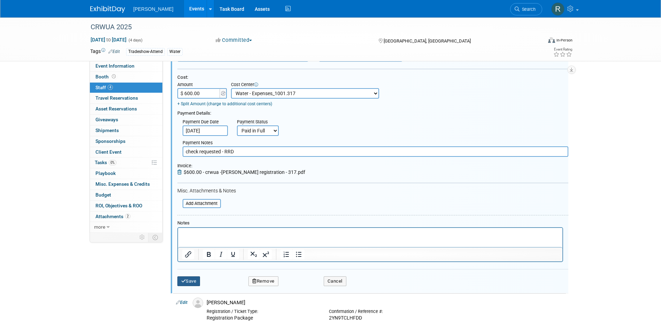
drag, startPoint x: 196, startPoint y: 281, endPoint x: 196, endPoint y: 271, distance: 9.8
click at [196, 281] on button "Save" at bounding box center [188, 281] width 23 height 10
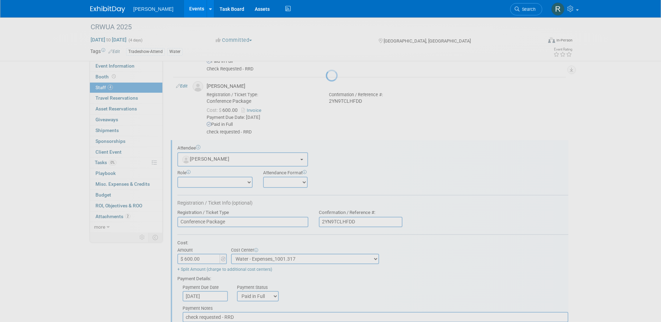
scroll to position [101, 0]
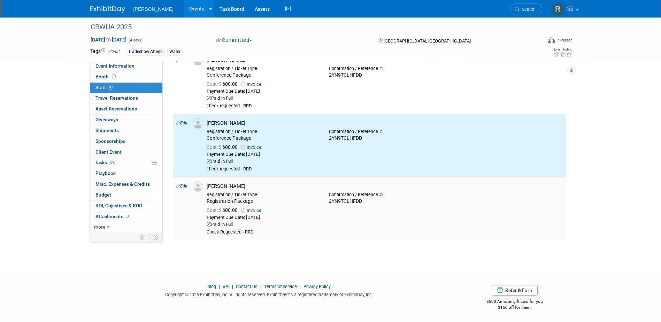
click at [186, 184] on link "Edit" at bounding box center [181, 186] width 11 height 5
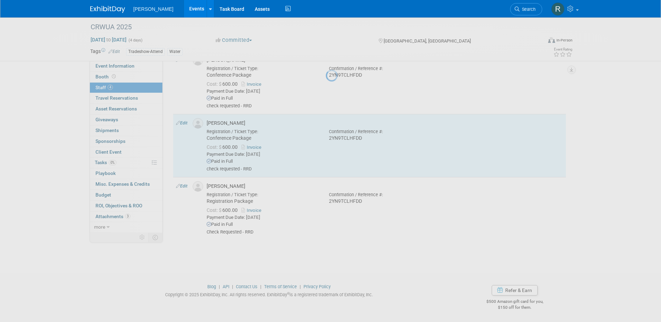
select select "67728c71-450e-412d-adb5-05b12fd76351"
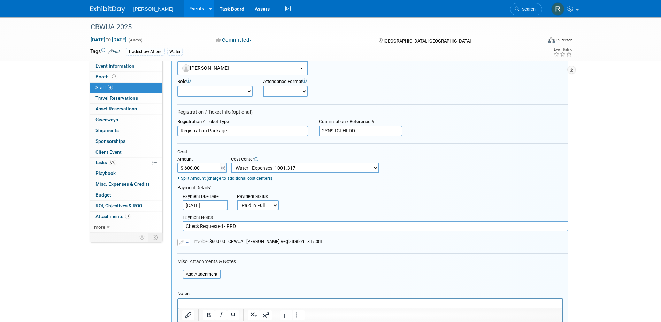
scroll to position [303, 0]
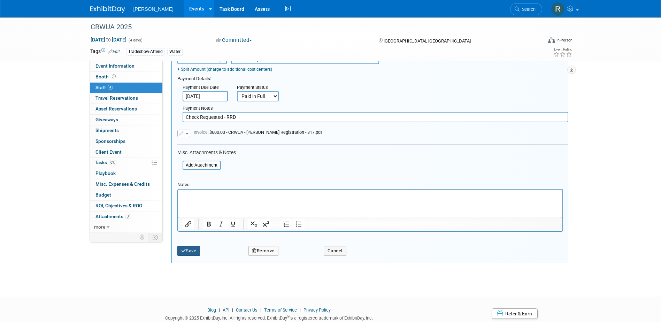
click at [191, 251] on button "Save" at bounding box center [188, 251] width 23 height 10
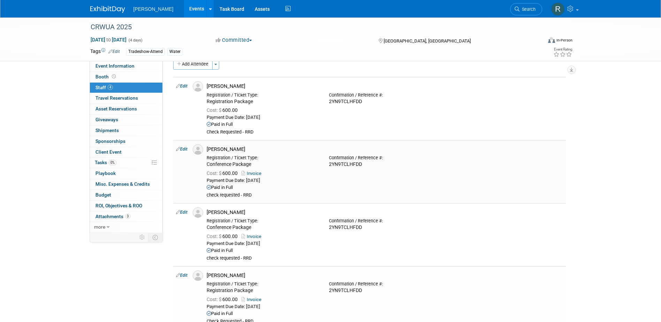
scroll to position [0, 0]
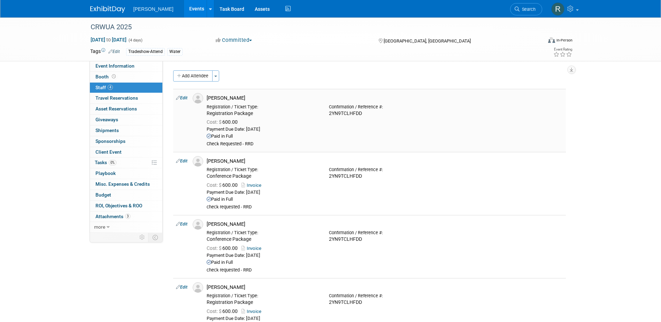
click at [186, 99] on link "Edit" at bounding box center [181, 97] width 11 height 5
select select "1c2a197f-1ac1-4d19-a1fd-6cdc61bf0b71"
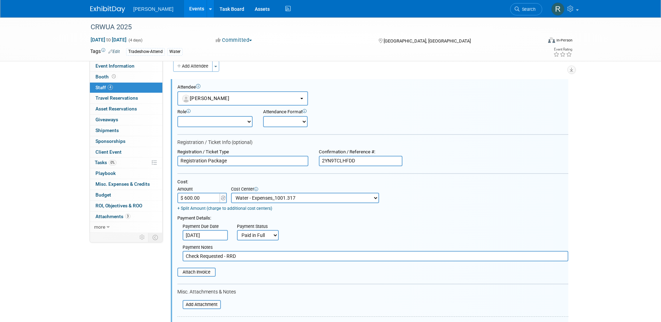
scroll to position [79, 0]
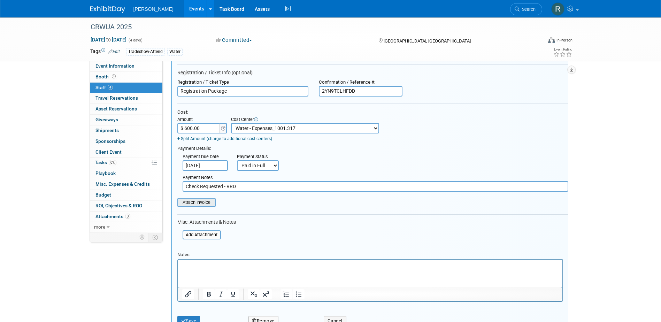
click at [192, 205] on input "file" at bounding box center [173, 203] width 83 height 8
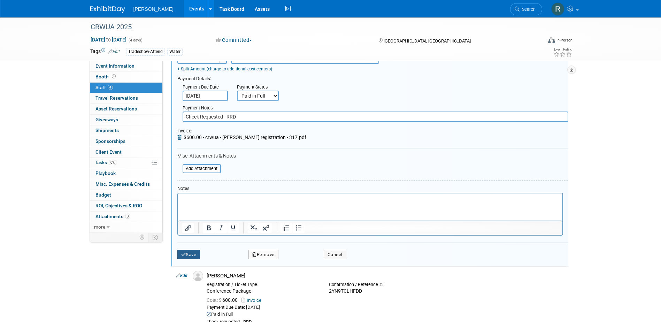
click at [196, 255] on button "Save" at bounding box center [188, 255] width 23 height 10
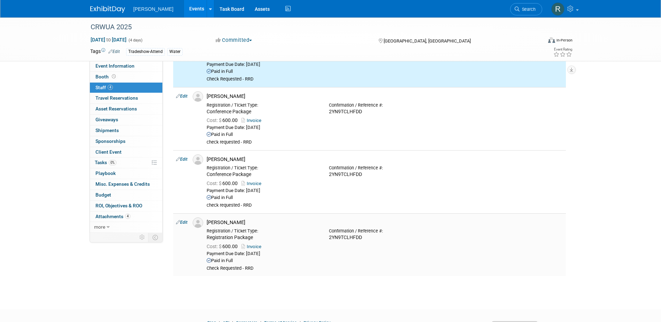
scroll to position [0, 0]
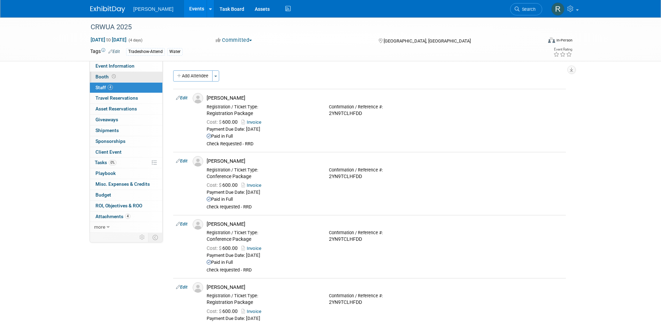
click at [108, 73] on link "Booth" at bounding box center [126, 77] width 72 height 10
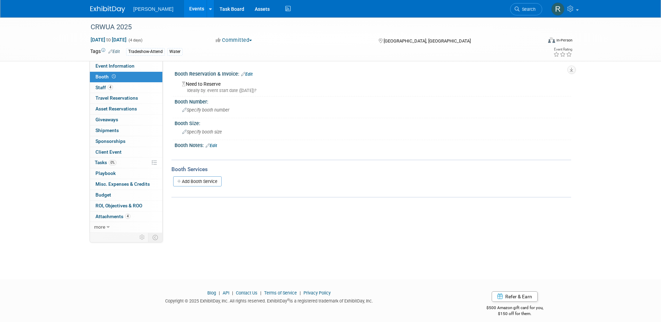
click at [249, 74] on link "Edit" at bounding box center [246, 74] width 11 height 5
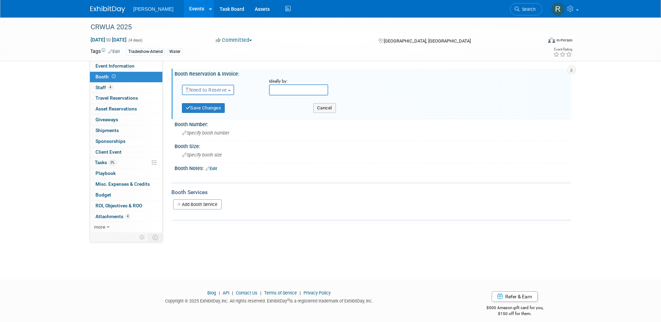
click at [221, 88] on span "Need to Reserve" at bounding box center [205, 90] width 41 height 6
click at [215, 123] on link "No Reservation Required" at bounding box center [219, 121] width 75 height 10
click at [215, 108] on button "Save Changes" at bounding box center [203, 108] width 43 height 10
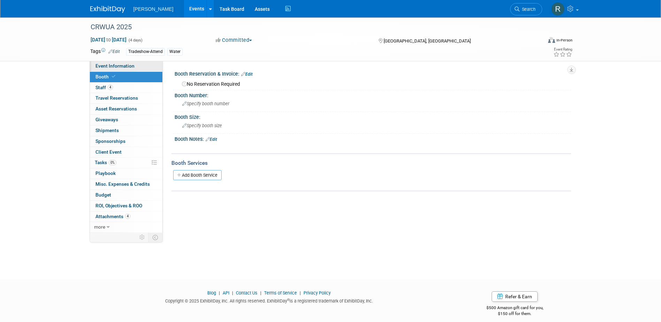
click at [129, 64] on span "Event Information" at bounding box center [114, 66] width 39 height 6
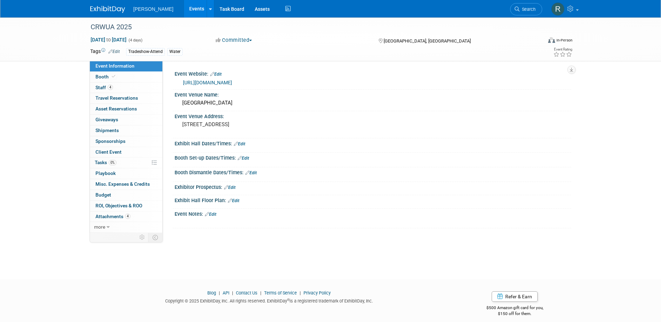
click at [243, 144] on link "Edit" at bounding box center [239, 143] width 11 height 5
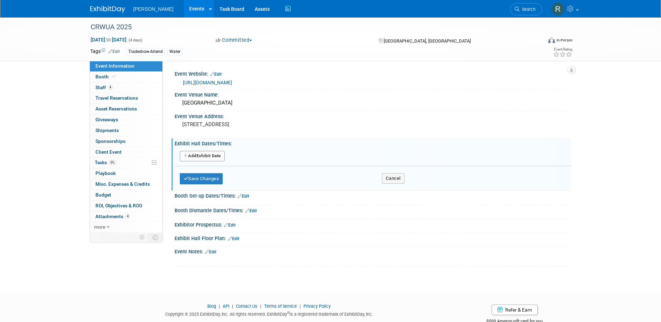
click at [218, 156] on button "Add Another Exhibit Date" at bounding box center [202, 156] width 45 height 10
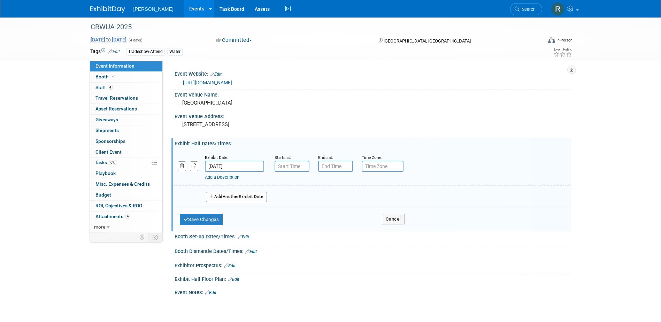
click at [127, 41] on span "Dec 15, 2025 to Dec 18, 2025" at bounding box center [108, 40] width 37 height 6
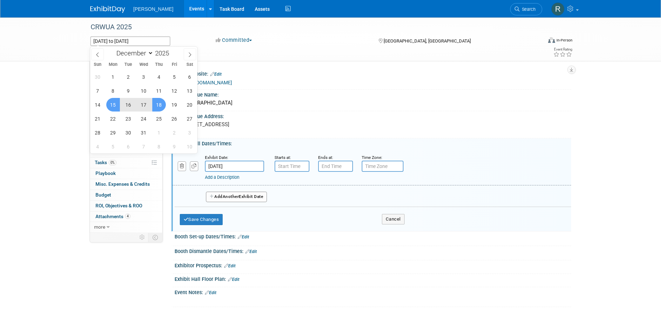
click at [124, 107] on span "16" at bounding box center [129, 105] width 14 height 14
type input "Dec 16, 2025"
click at [155, 107] on span "18" at bounding box center [159, 105] width 14 height 14
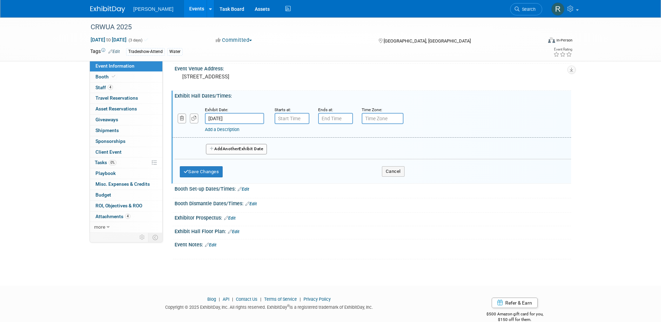
scroll to position [60, 0]
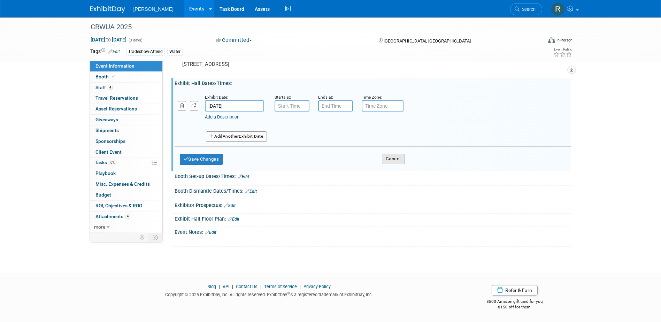
click at [389, 161] on button "Cancel" at bounding box center [393, 159] width 23 height 10
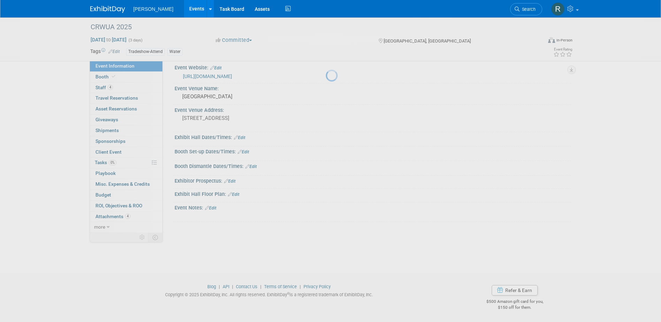
scroll to position [6, 0]
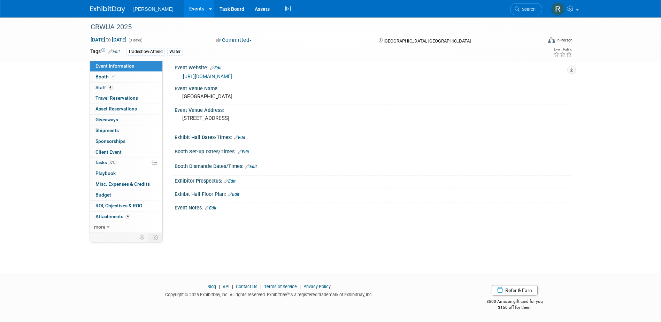
click at [245, 139] on link "Edit" at bounding box center [239, 137] width 11 height 5
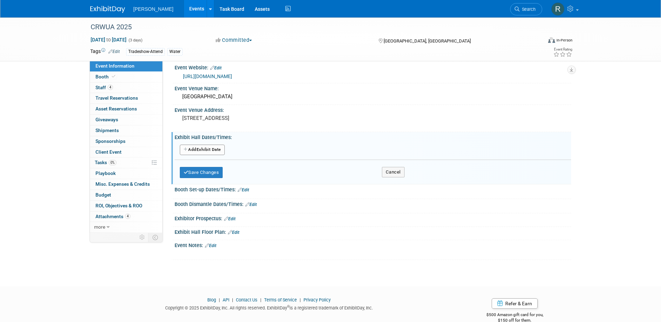
click at [219, 151] on button "Add Another Exhibit Date" at bounding box center [202, 150] width 45 height 10
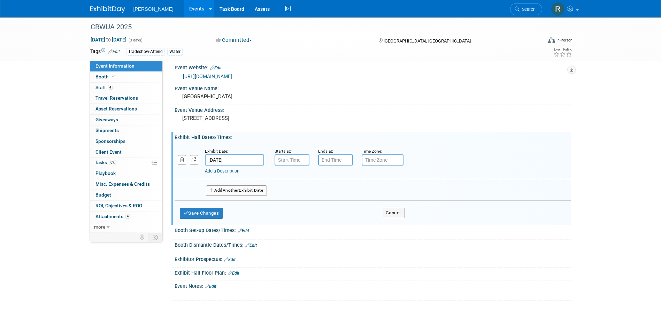
click at [221, 189] on button "Add Another Exhibit Date" at bounding box center [236, 190] width 61 height 10
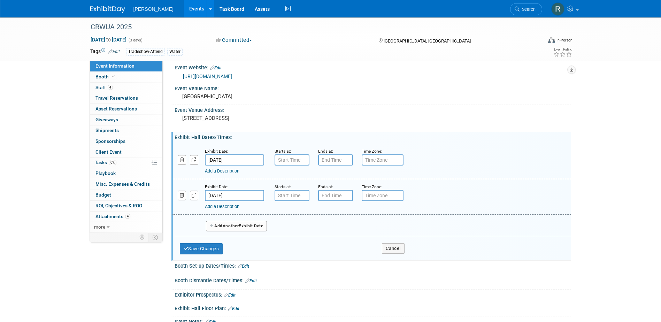
drag, startPoint x: 237, startPoint y: 226, endPoint x: 237, endPoint y: 223, distance: 3.8
click at [237, 226] on span "Another" at bounding box center [231, 225] width 16 height 5
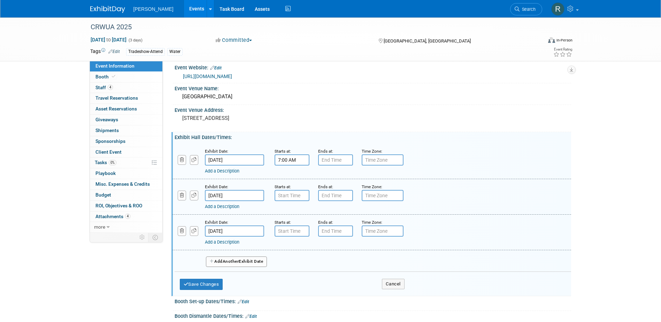
click at [286, 162] on input "7:00 AM" at bounding box center [291, 159] width 35 height 11
click at [292, 178] on span at bounding box center [291, 177] width 12 height 12
type input "8:00 AM"
drag, startPoint x: 334, startPoint y: 223, endPoint x: 334, endPoint y: 214, distance: 8.7
click at [334, 223] on span at bounding box center [342, 223] width 47 height 12
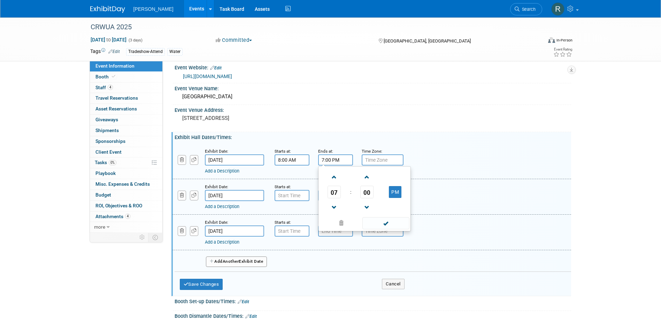
click at [333, 162] on input "7:00 PM" at bounding box center [335, 159] width 35 height 11
click at [339, 193] on span "07" at bounding box center [333, 192] width 13 height 13
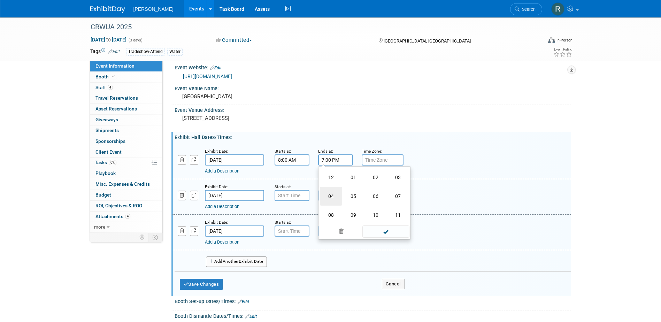
click at [331, 195] on td "04" at bounding box center [331, 196] width 22 height 19
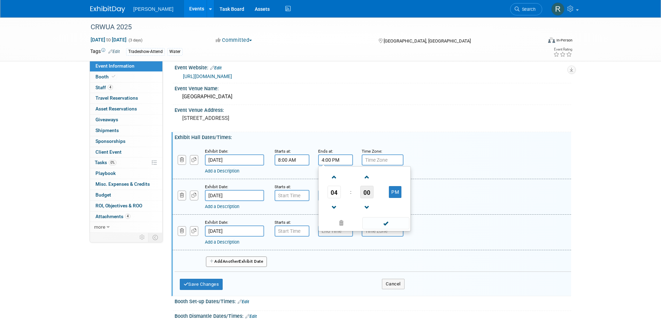
click at [367, 188] on span "00" at bounding box center [366, 192] width 13 height 13
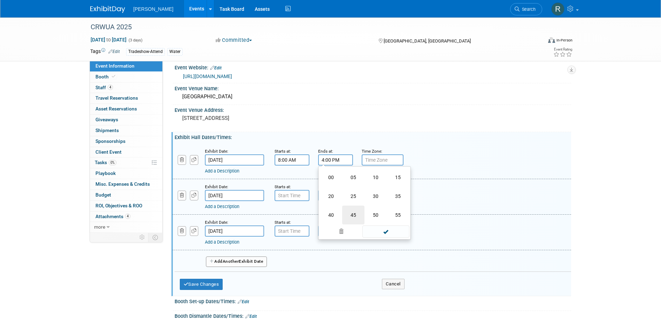
click at [354, 217] on td "45" at bounding box center [353, 215] width 22 height 19
type input "4:45 PM"
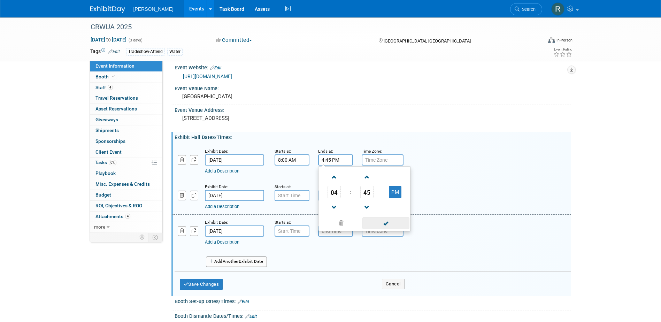
click at [389, 224] on span at bounding box center [385, 223] width 47 height 12
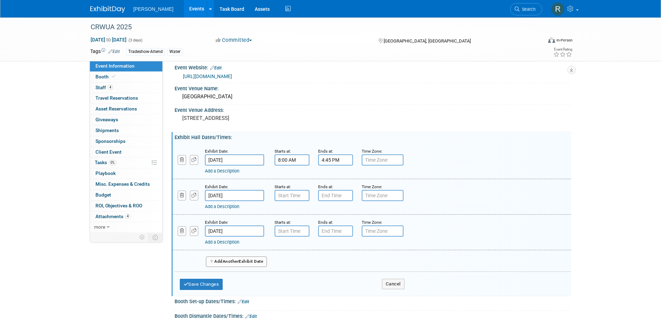
type input "7:00 AM"
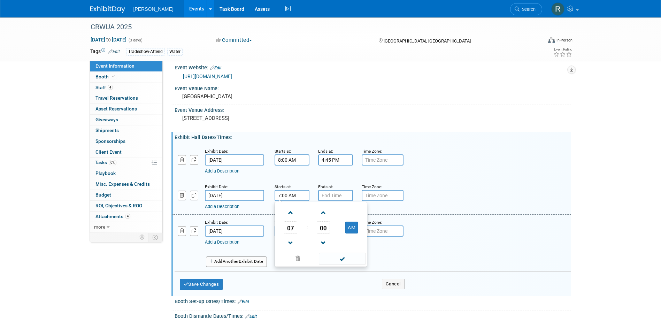
click at [299, 197] on input "7:00 AM" at bounding box center [291, 195] width 35 height 11
drag, startPoint x: 334, startPoint y: 256, endPoint x: 334, endPoint y: 252, distance: 4.5
click at [334, 257] on span at bounding box center [342, 259] width 47 height 12
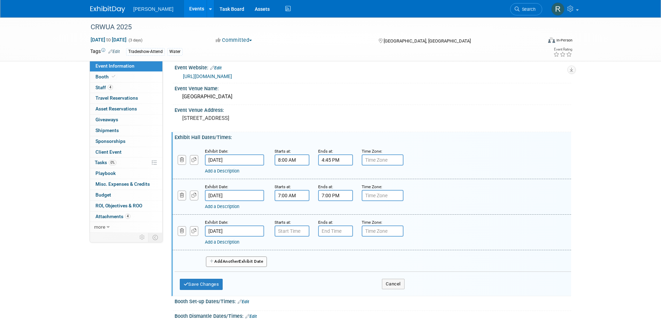
click at [333, 198] on input "7:00 PM" at bounding box center [335, 195] width 35 height 11
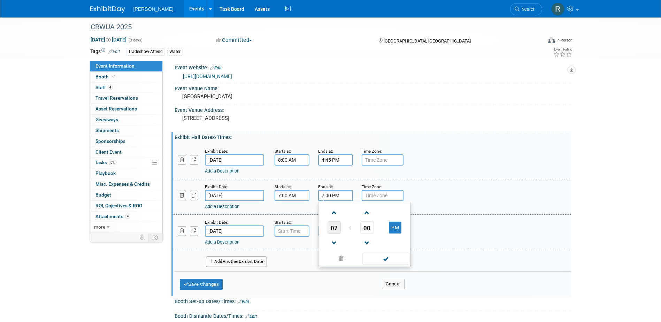
click at [337, 231] on span "07" at bounding box center [333, 227] width 13 height 13
click at [354, 233] on td "05" at bounding box center [353, 231] width 22 height 19
type input "5:00 PM"
click at [389, 257] on span at bounding box center [385, 259] width 47 height 12
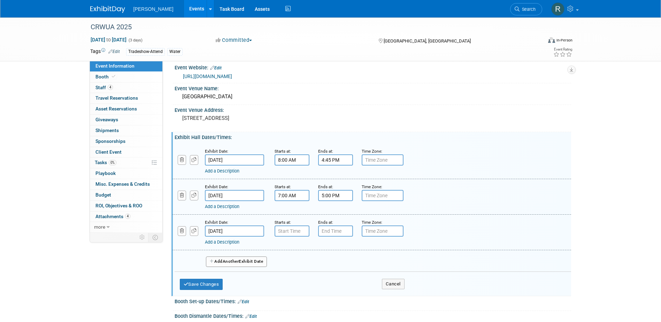
type input "7:00 AM"
click at [298, 234] on input "7:00 AM" at bounding box center [291, 230] width 35 height 11
drag, startPoint x: 334, startPoint y: 296, endPoint x: 325, endPoint y: 257, distance: 40.1
click at [334, 295] on span at bounding box center [342, 294] width 47 height 12
click at [333, 231] on input "7:00 PM" at bounding box center [335, 230] width 35 height 11
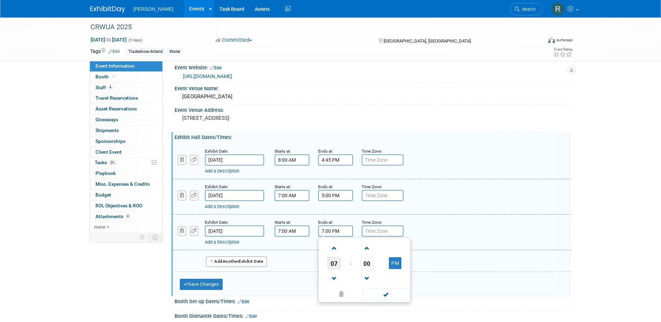
click at [337, 265] on span "07" at bounding box center [333, 263] width 13 height 13
click at [394, 283] on td "11" at bounding box center [398, 286] width 22 height 19
type input "11:00 PM"
click at [381, 293] on span at bounding box center [385, 294] width 47 height 12
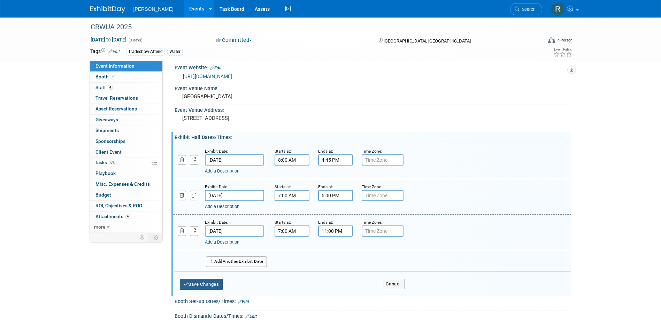
click at [217, 285] on button "Save Changes" at bounding box center [201, 284] width 43 height 11
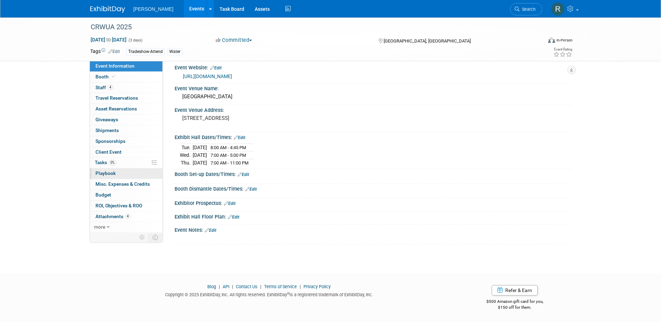
click at [105, 172] on span "Playbook 0" at bounding box center [105, 173] width 20 height 6
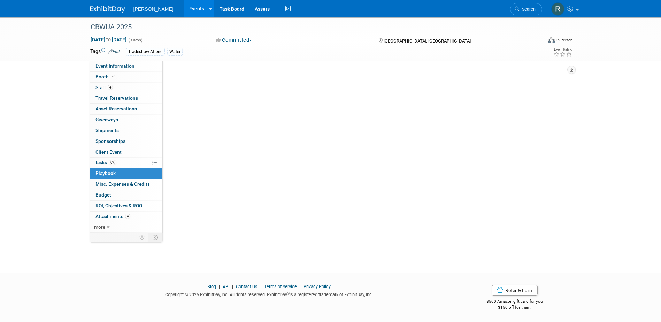
scroll to position [0, 0]
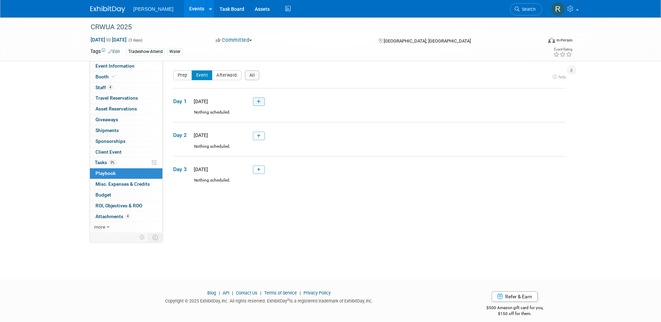
click at [257, 101] on icon at bounding box center [259, 102] width 4 height 4
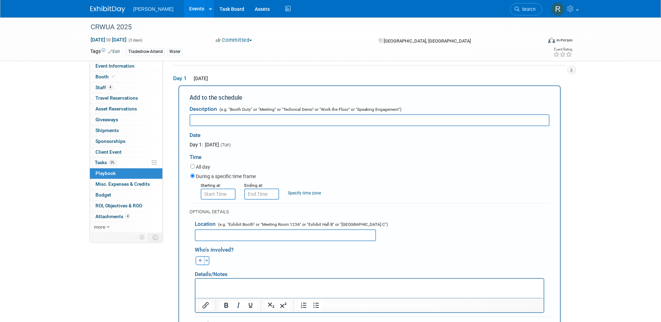
paste input "President's Reception Featuring HDR Wine Tasting Event"
type input "President's Reception Featuring HDR Wine Tasting Event"
click at [222, 195] on input "8:00 AM" at bounding box center [218, 193] width 35 height 11
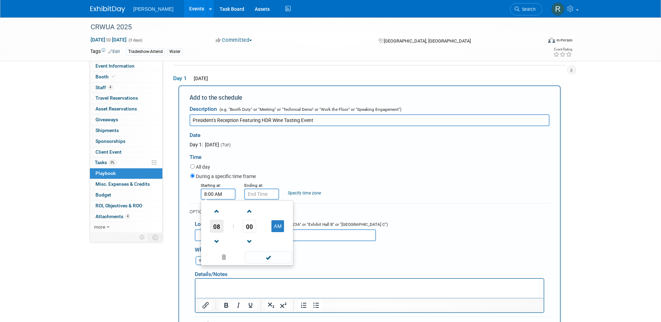
click at [216, 228] on span "08" at bounding box center [216, 226] width 13 height 13
click at [232, 230] on td "05" at bounding box center [236, 230] width 22 height 19
click at [272, 225] on button "AM" at bounding box center [277, 226] width 13 height 12
type input "5:00 PM"
click at [269, 259] on span at bounding box center [268, 257] width 47 height 12
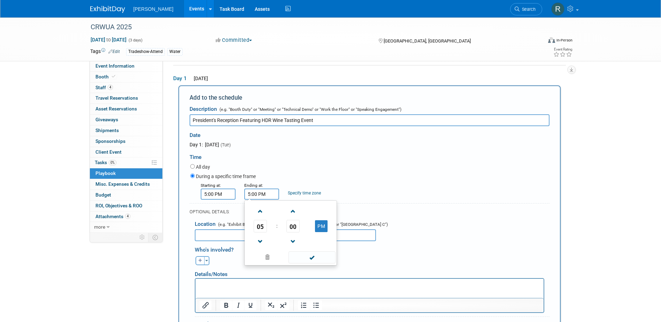
click at [262, 194] on input "5:00 PM" at bounding box center [261, 193] width 35 height 11
click at [261, 227] on span "05" at bounding box center [260, 226] width 13 height 13
click at [321, 231] on td "07" at bounding box center [324, 230] width 22 height 19
type input "7:00 PM"
click at [308, 257] on span at bounding box center [311, 257] width 47 height 12
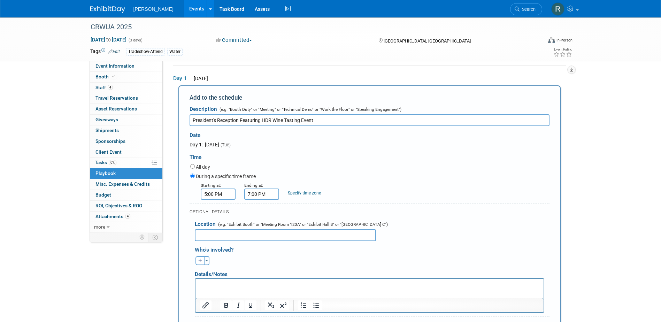
scroll to position [58, 0]
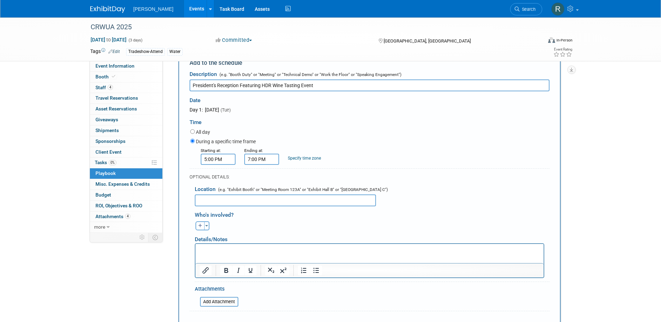
click at [348, 200] on input "text" at bounding box center [285, 200] width 181 height 12
paste input "Augustus I-II"
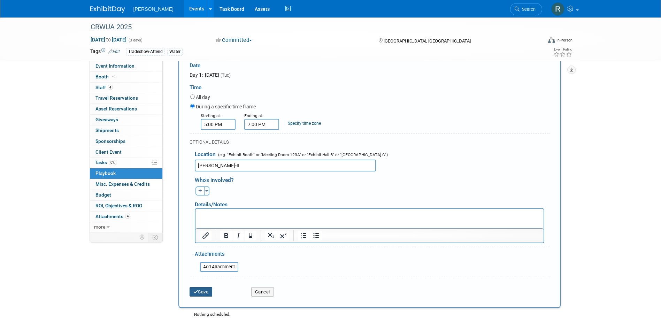
type input "Augustus I-II"
click at [203, 290] on button "Save" at bounding box center [200, 292] width 23 height 10
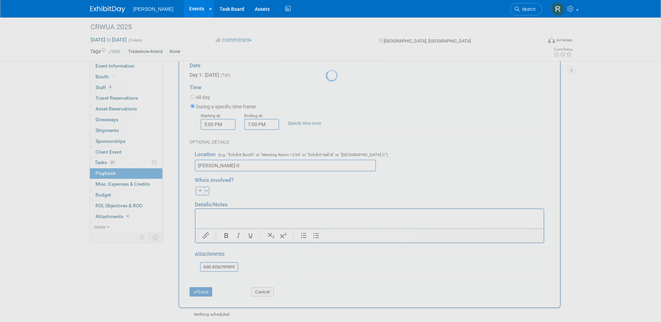
scroll to position [6, 0]
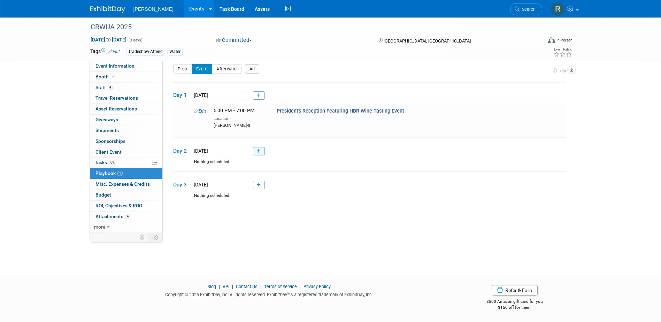
click at [258, 152] on icon at bounding box center [259, 151] width 4 height 4
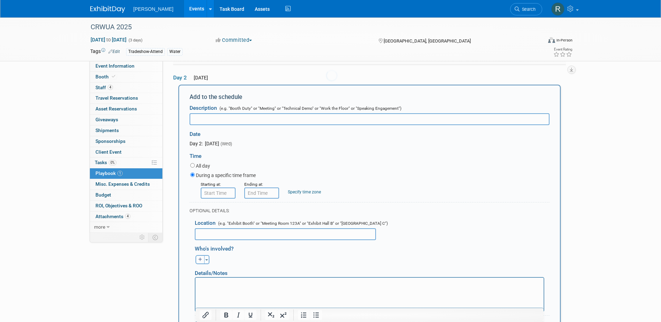
scroll to position [0, 0]
type input "Caucus Breakfasts"
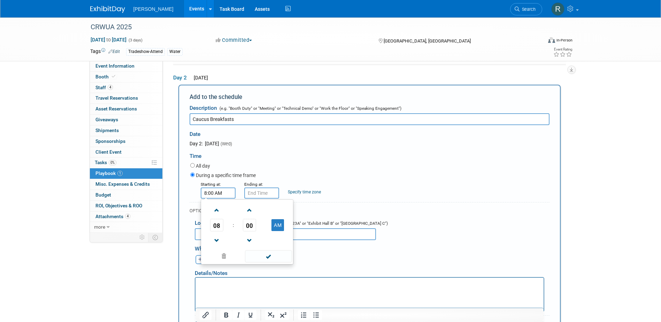
click at [222, 196] on input "8:00 AM" at bounding box center [218, 192] width 35 height 11
click at [218, 240] on span at bounding box center [217, 240] width 12 height 12
type input "7:00 AM"
click at [257, 254] on span at bounding box center [268, 256] width 47 height 12
click at [247, 195] on input "7:00 AM" at bounding box center [261, 192] width 35 height 11
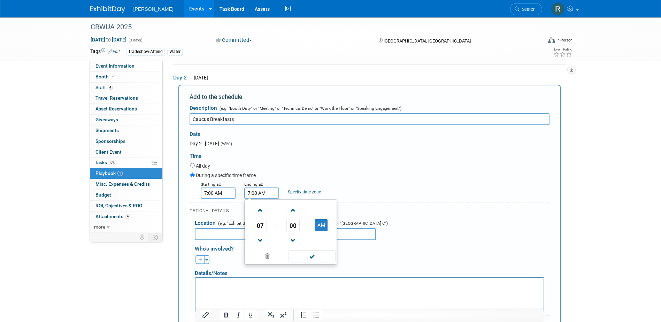
click at [261, 225] on span "07" at bounding box center [260, 225] width 13 height 13
click at [255, 247] on td "08" at bounding box center [257, 248] width 22 height 19
click at [289, 227] on span "00" at bounding box center [292, 225] width 13 height 13
click at [298, 232] on td "30" at bounding box center [301, 229] width 22 height 19
type input "8:30 AM"
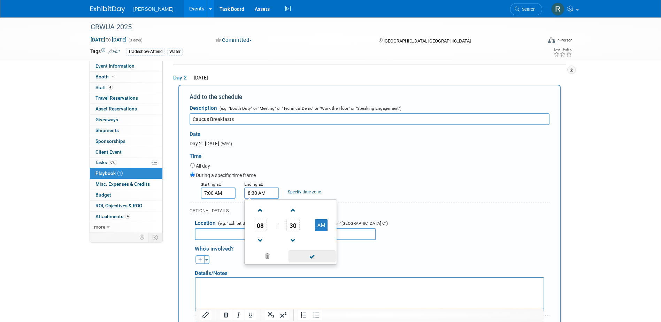
click at [300, 255] on span at bounding box center [311, 256] width 47 height 12
click at [321, 287] on p "Rich Text Area. Press ALT-0 for help." at bounding box center [369, 283] width 340 height 7
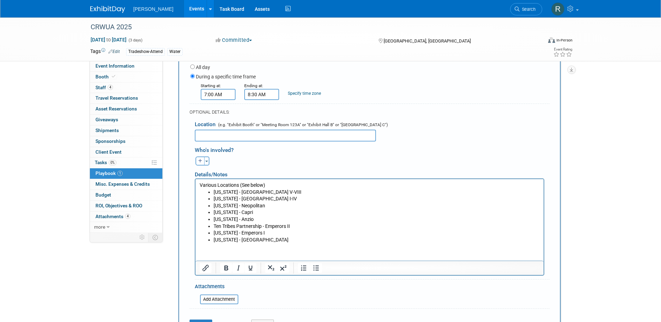
scroll to position [184, 0]
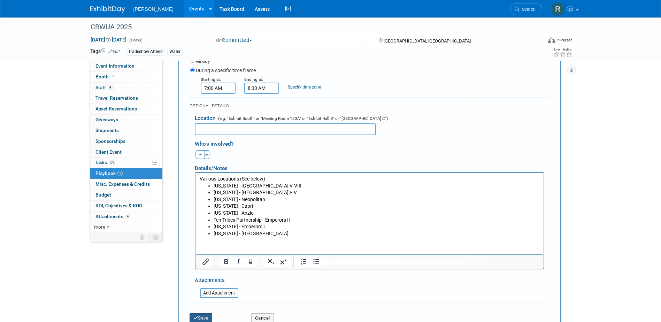
click at [207, 316] on button "Save" at bounding box center [200, 318] width 23 height 10
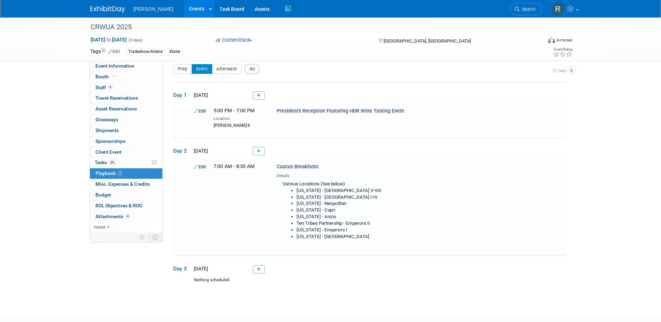
scroll to position [49, 0]
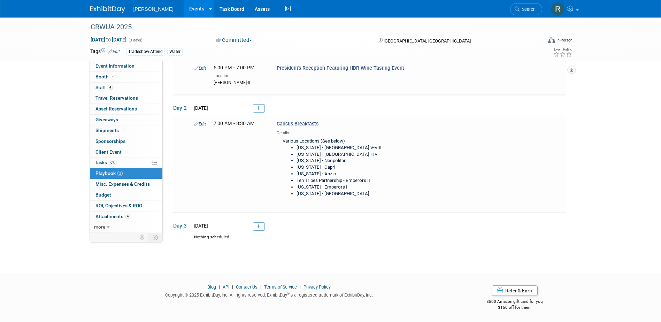
click at [263, 108] on link at bounding box center [259, 108] width 12 height 8
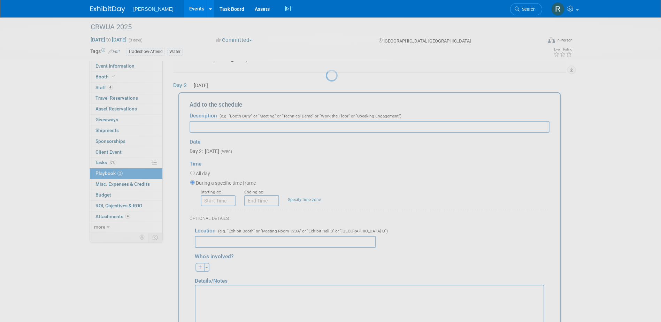
scroll to position [0, 0]
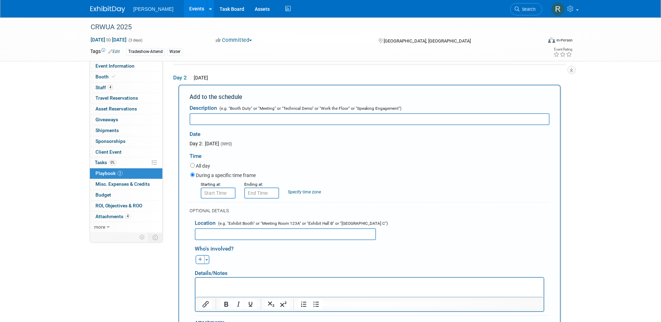
paste input "Percolation and Runoff Reception"
type input "Percolation and Runoff Reception"
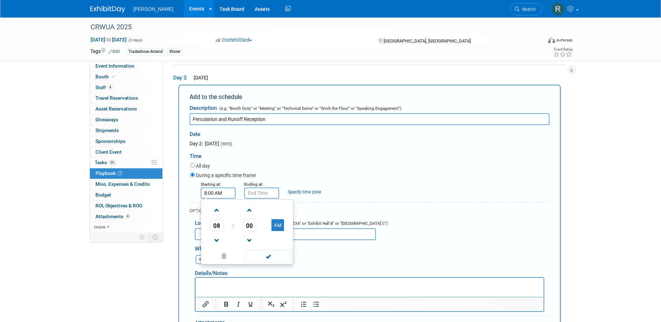
click at [228, 195] on input "8:00 AM" at bounding box center [218, 192] width 35 height 11
click at [216, 228] on span "08" at bounding box center [216, 225] width 13 height 13
click at [235, 230] on td "05" at bounding box center [236, 229] width 22 height 19
click at [274, 226] on button "AM" at bounding box center [277, 225] width 13 height 12
type input "5:00 PM"
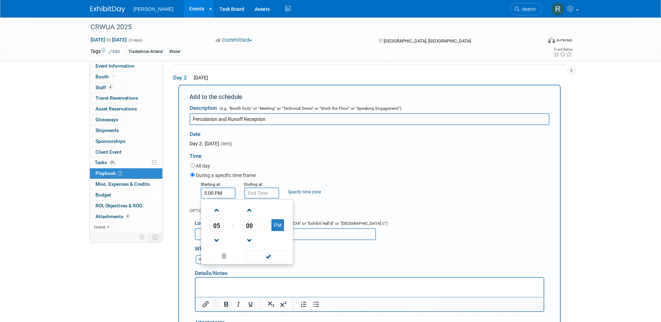
drag, startPoint x: 275, startPoint y: 254, endPoint x: 273, endPoint y: 223, distance: 31.1
click at [275, 254] on span at bounding box center [268, 256] width 47 height 12
click at [269, 191] on input "5:00 PM" at bounding box center [261, 192] width 35 height 11
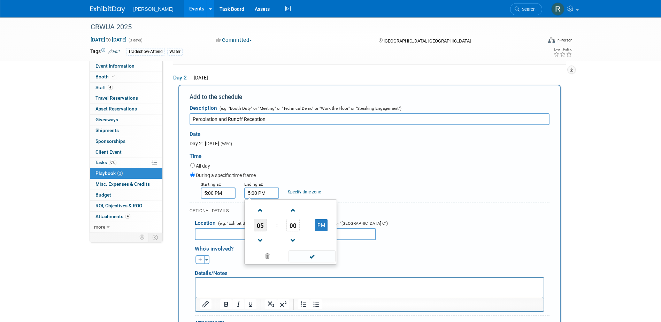
click at [261, 226] on span "05" at bounding box center [260, 225] width 13 height 13
click at [319, 233] on td "07" at bounding box center [324, 229] width 22 height 19
type input "7:00 PM"
click at [307, 256] on span at bounding box center [311, 256] width 47 height 12
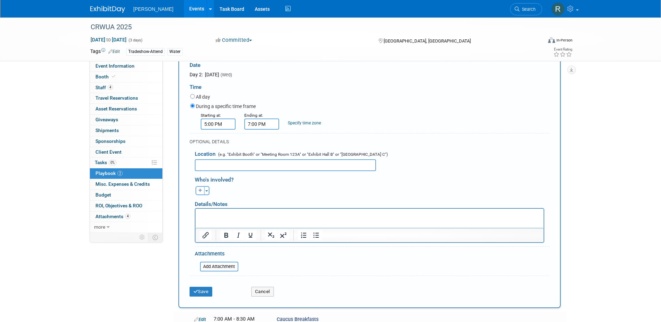
scroll to position [148, 0]
click at [373, 215] on p "Rich Text Area. Press ALT-0 for help." at bounding box center [369, 214] width 340 height 7
click at [197, 289] on icon "submit" at bounding box center [195, 290] width 5 height 5
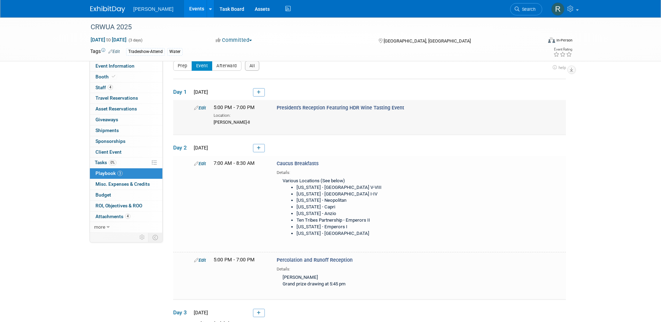
scroll to position [0, 0]
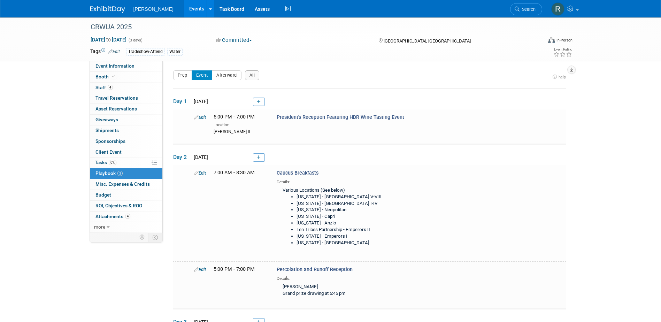
drag, startPoint x: 203, startPoint y: 117, endPoint x: 215, endPoint y: 126, distance: 14.7
click at [203, 117] on link "Edit" at bounding box center [200, 117] width 12 height 5
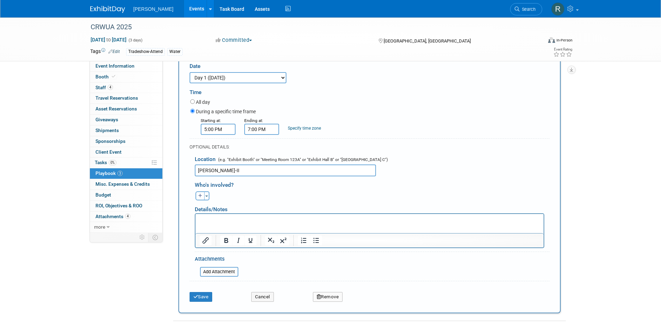
scroll to position [135, 0]
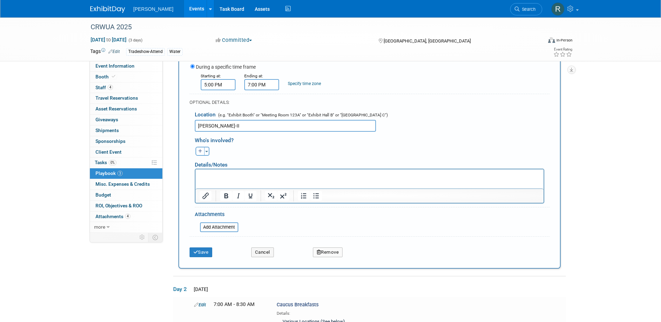
click at [245, 176] on p "Rich Text Area. Press ALT-0 for help." at bounding box center [369, 175] width 340 height 7
click at [198, 251] on button "Save" at bounding box center [200, 252] width 23 height 10
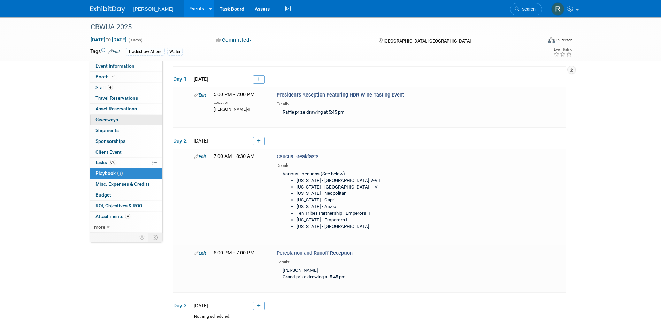
scroll to position [0, 0]
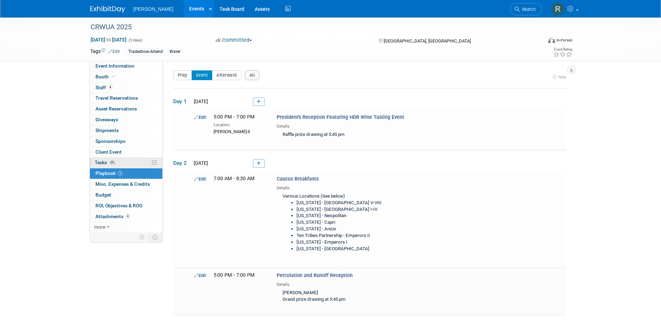
click at [107, 162] on span "Tasks 0%" at bounding box center [106, 163] width 22 height 6
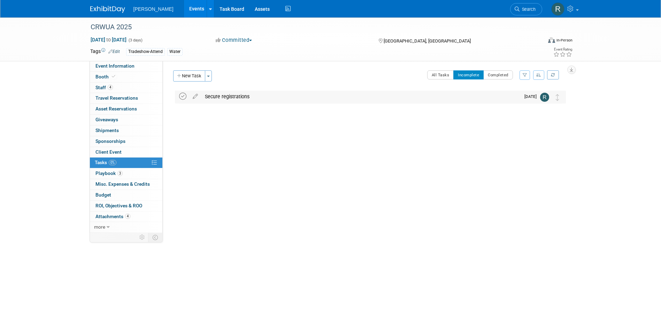
click at [182, 96] on icon at bounding box center [182, 96] width 7 height 7
click at [520, 10] on span "Search" at bounding box center [527, 9] width 16 height 5
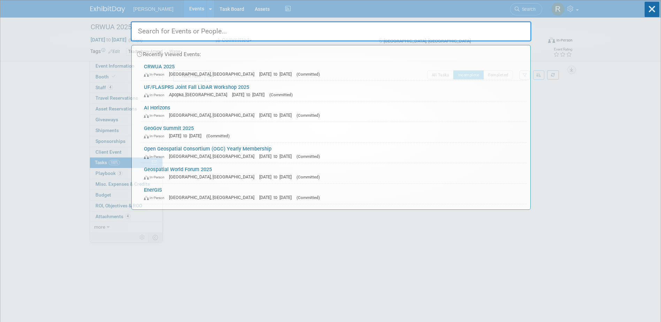
paste input "2025 National Waterways Conference"
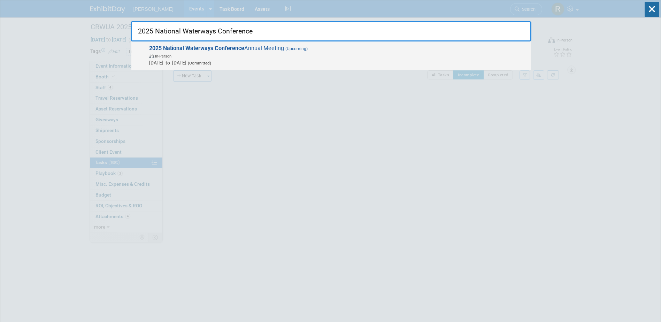
type input "2025 National Waterways Conference"
click at [272, 58] on span "In-Person" at bounding box center [338, 55] width 378 height 7
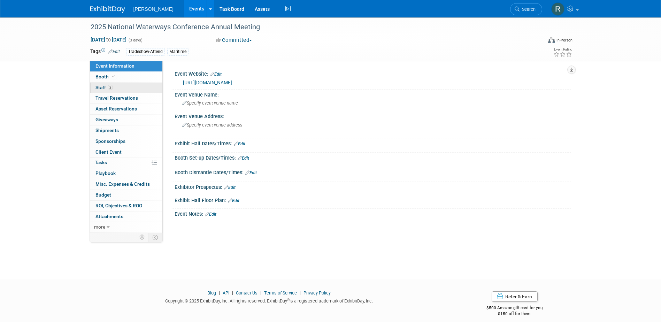
click at [117, 87] on link "2 Staff 2" at bounding box center [126, 88] width 72 height 10
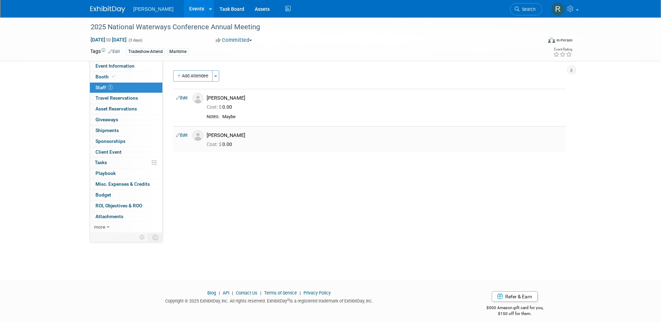
click at [185, 136] on link "Edit" at bounding box center [181, 135] width 11 height 5
select select "c934cb2b-5aab-4e1b-bfa9-1fe0368eb100"
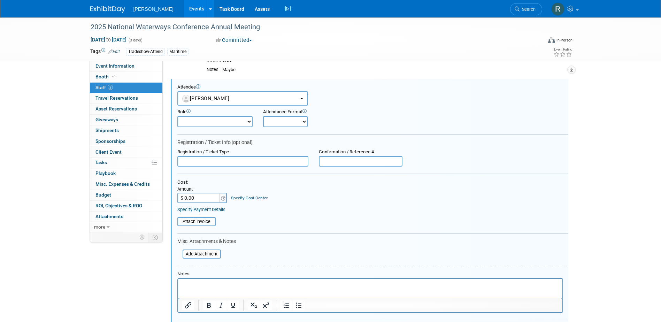
click at [199, 287] on p "Rich Text Area. Press ALT-0 for help." at bounding box center [370, 284] width 376 height 7
click at [230, 281] on p "Discount Code:" at bounding box center [370, 284] width 376 height 7
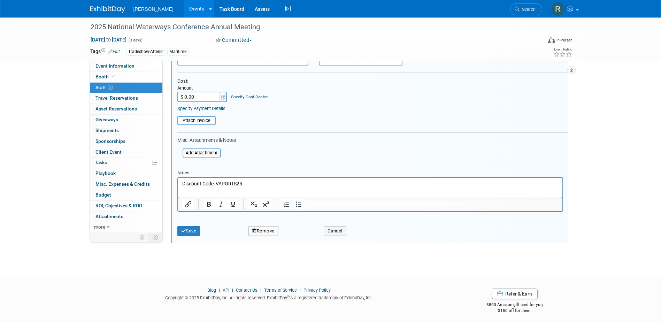
scroll to position [152, 0]
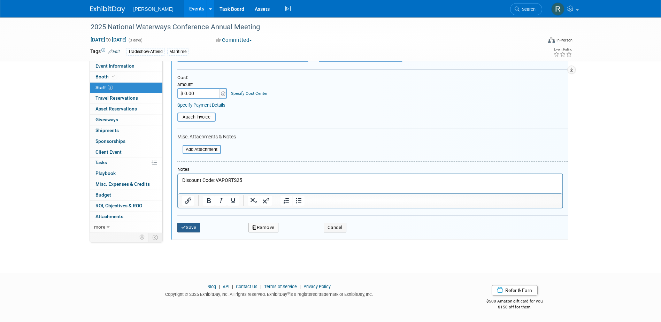
click at [188, 226] on button "Save" at bounding box center [188, 228] width 23 height 10
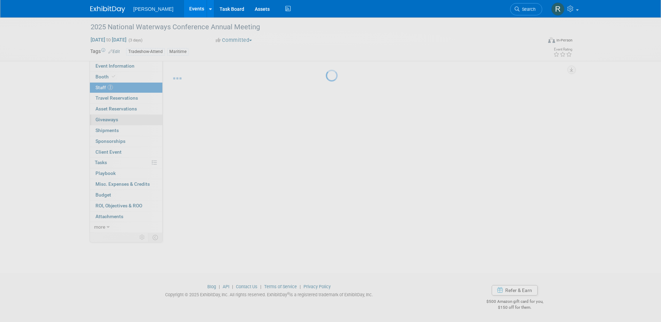
scroll to position [6, 0]
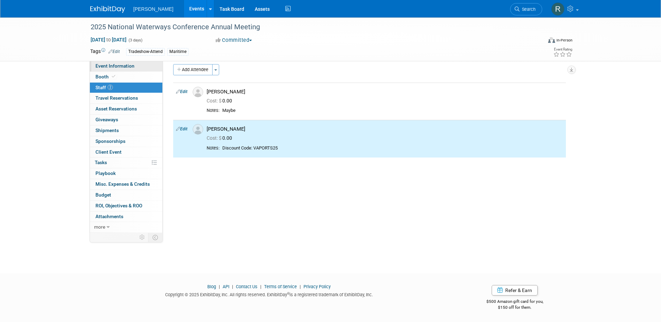
click at [137, 65] on link "Event Information" at bounding box center [126, 66] width 72 height 10
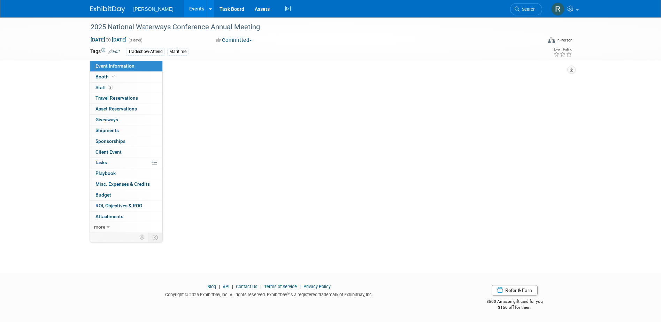
scroll to position [0, 0]
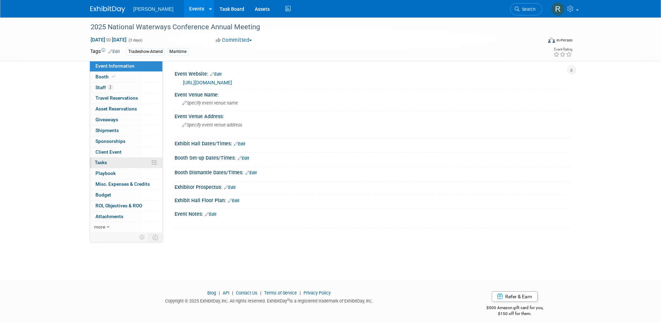
click at [106, 162] on span "Tasks 0%" at bounding box center [101, 163] width 12 height 6
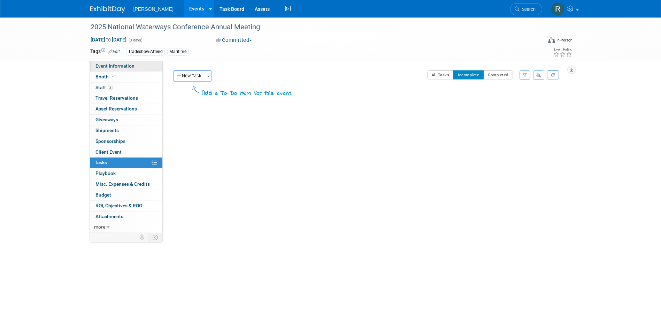
click at [136, 66] on link "Event Information" at bounding box center [126, 66] width 72 height 10
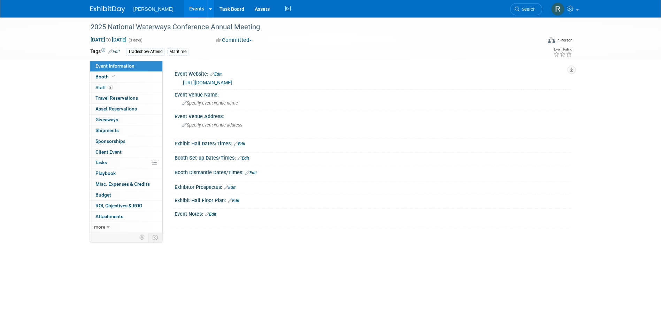
click at [216, 82] on link "[URL][DOMAIN_NAME]" at bounding box center [207, 83] width 49 height 6
click at [268, 29] on div "2025 National Waterways Conference Annual Meeting" at bounding box center [309, 27] width 443 height 13
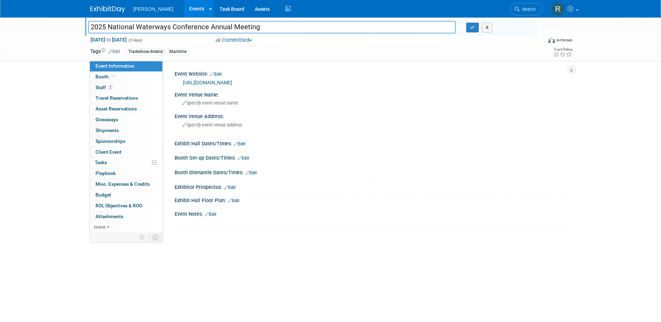
drag, startPoint x: 260, startPoint y: 29, endPoint x: 82, endPoint y: 29, distance: 177.6
click at [82, 29] on div "2025 National Waterways Conference Annual Meeting 2025 National Waterways Confe…" at bounding box center [330, 39] width 661 height 44
click at [140, 90] on link "2 Staff 2" at bounding box center [126, 88] width 72 height 10
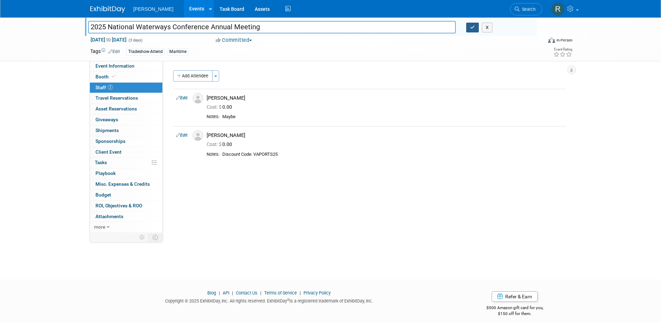
click at [473, 28] on icon "button" at bounding box center [472, 27] width 5 height 5
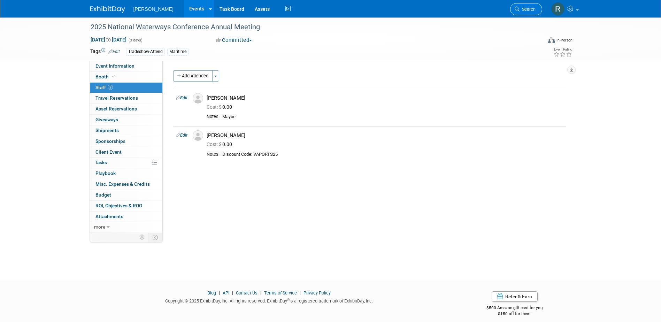
click at [521, 11] on span "Search" at bounding box center [527, 9] width 16 height 5
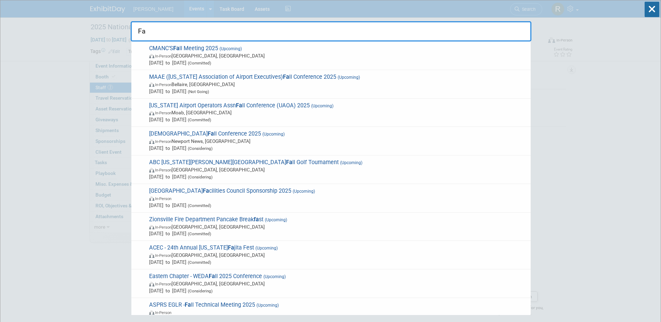
type input "F"
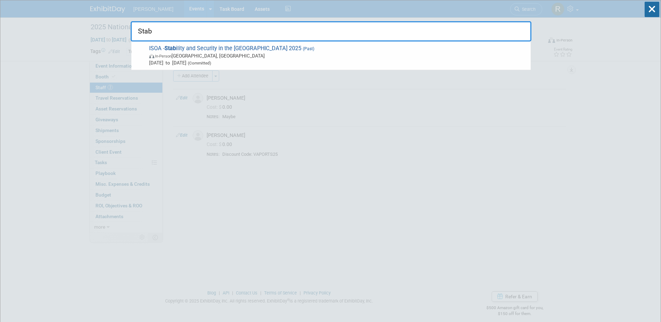
type input "Stab"
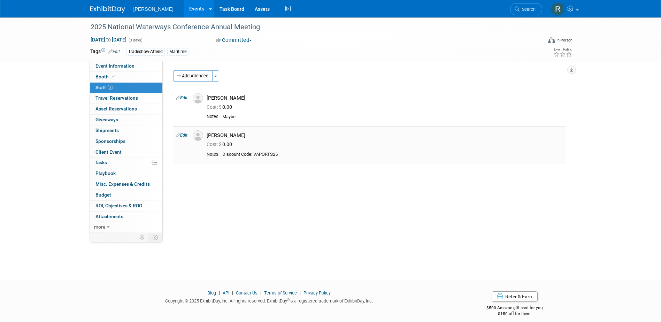
click at [266, 153] on div "Discount Code: VAPORTS25" at bounding box center [392, 155] width 341 height 6
copy div "VAPORTS25"
click at [520, 8] on span "Search" at bounding box center [527, 9] width 16 height 5
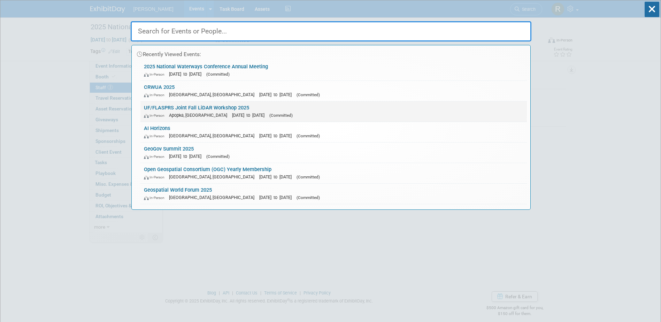
click at [204, 108] on link "UF/FLASPRS Joint Fall LiDAR Workshop 2025 In-Person Apopka, [GEOGRAPHIC_DATA] […" at bounding box center [333, 111] width 386 height 20
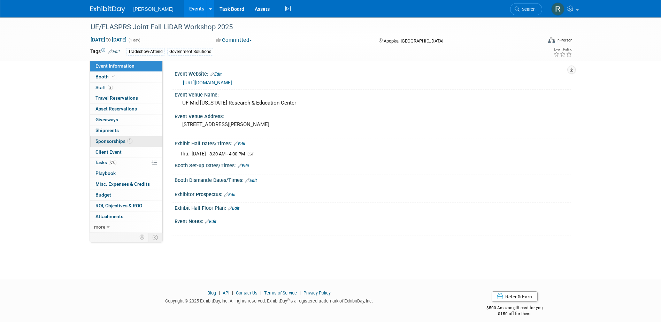
click at [119, 144] on span "Sponsorships 1" at bounding box center [113, 141] width 37 height 6
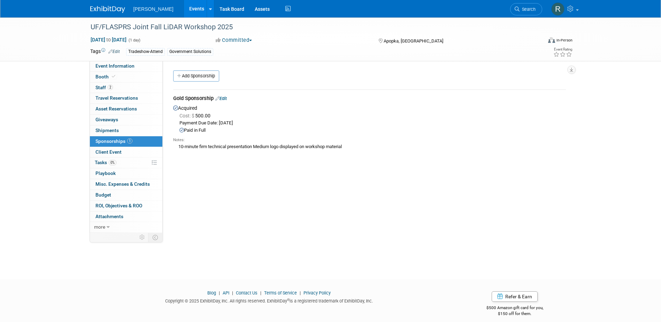
click at [224, 97] on link "Edit" at bounding box center [220, 98] width 11 height 5
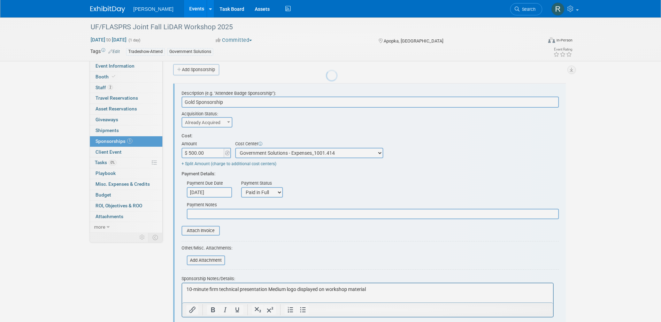
scroll to position [10, 0]
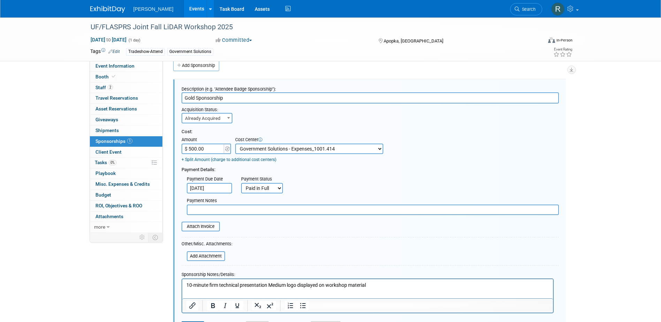
click at [207, 208] on input "text" at bounding box center [373, 209] width 372 height 10
type input "paid via cc - RRD"
click at [257, 188] on select "Not Paid Yet Partially Paid Paid in Full" at bounding box center [262, 188] width 42 height 10
select select "3"
click at [241, 183] on select "Not Paid Yet Partially Paid Paid in Full" at bounding box center [262, 188] width 42 height 10
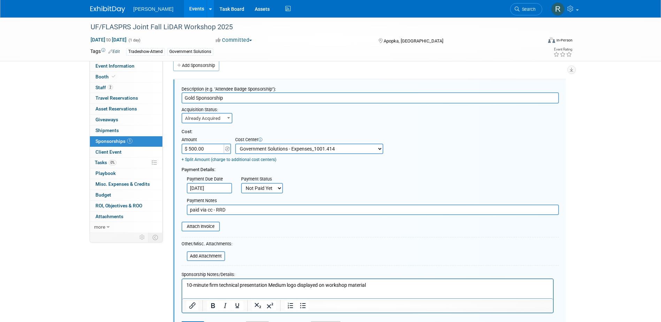
drag, startPoint x: 231, startPoint y: 212, endPoint x: 176, endPoint y: 211, distance: 55.0
click at [176, 211] on div "Payment Notes paid via cc - RRD" at bounding box center [370, 204] width 388 height 22
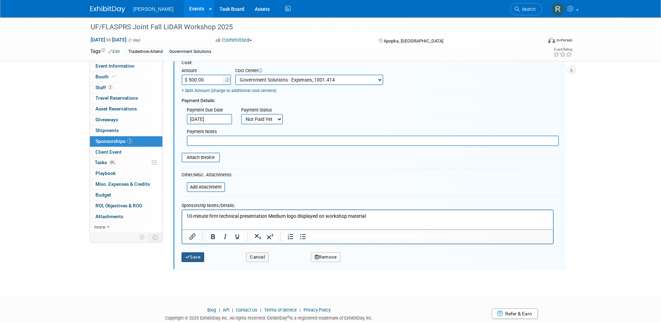
scroll to position [80, 0]
click at [198, 257] on button "Save" at bounding box center [192, 256] width 23 height 10
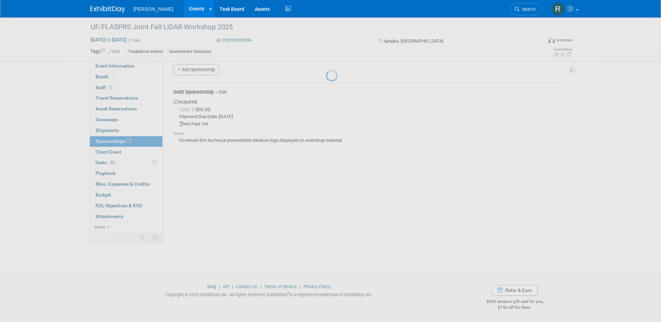
scroll to position [6, 0]
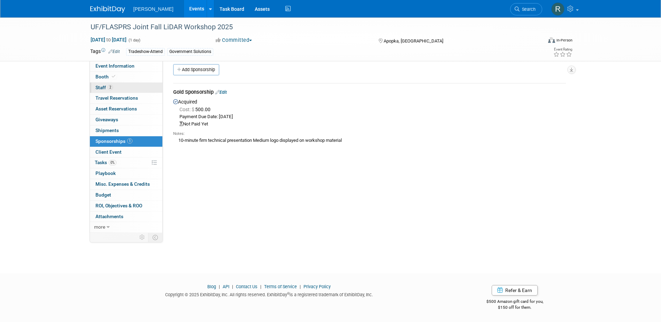
click at [127, 87] on link "2 Staff 2" at bounding box center [126, 88] width 72 height 10
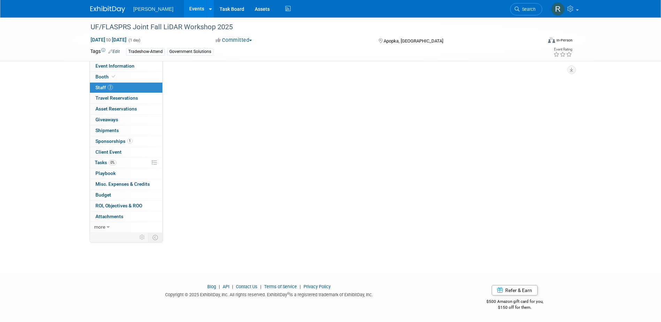
scroll to position [0, 0]
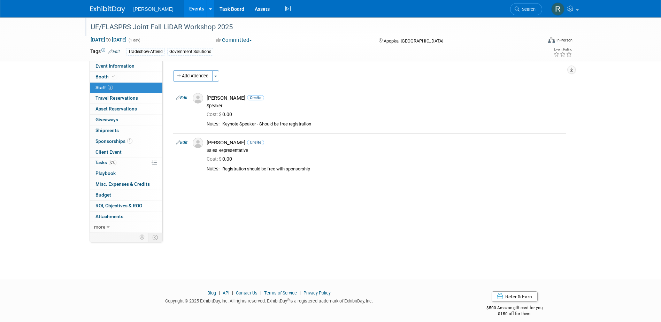
click at [231, 29] on div "UF/FLASPRS Joint Fall LiDAR Workshop 2025" at bounding box center [309, 27] width 443 height 13
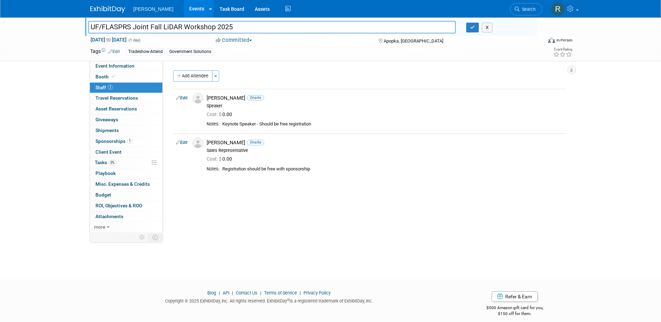
drag, startPoint x: 237, startPoint y: 26, endPoint x: 81, endPoint y: 30, distance: 155.7
click at [81, 30] on div "UF/FLASPRS Joint Fall LiDAR Workshop 2025 UF/FLASPRS Joint Fall LiDAR Workshop …" at bounding box center [330, 39] width 661 height 44
click at [127, 162] on link "0% Tasks 0%" at bounding box center [126, 162] width 72 height 10
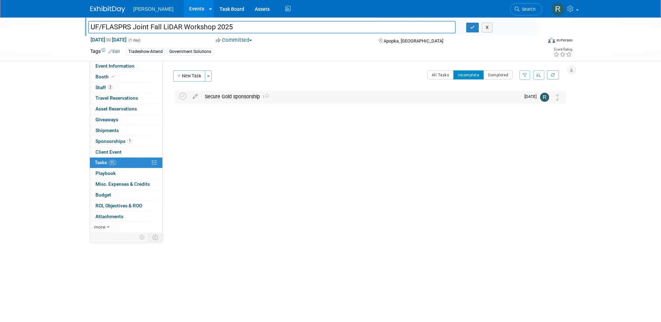
click at [218, 98] on div "Secure Gold sponsorship 1" at bounding box center [360, 97] width 319 height 12
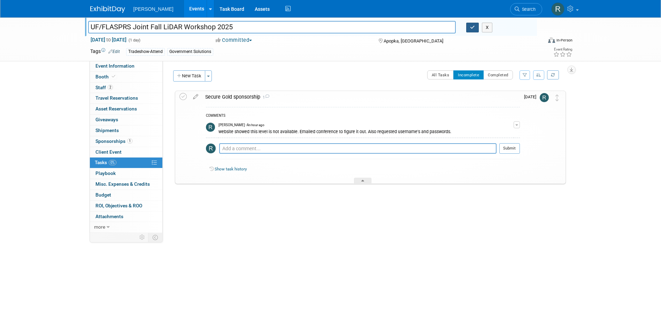
click at [471, 29] on icon "button" at bounding box center [472, 27] width 5 height 5
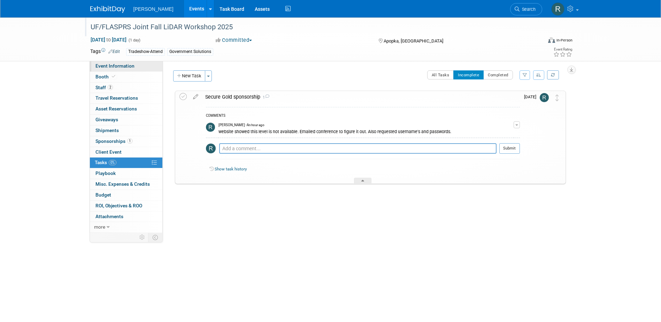
click at [135, 68] on link "Event Information" at bounding box center [126, 66] width 72 height 10
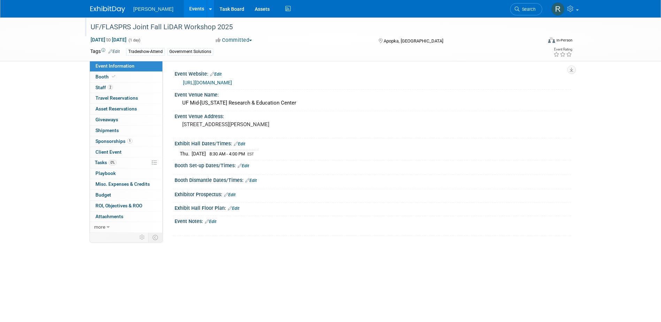
click at [232, 82] on link "https://my.asprs.org/ASPRSMember/ASPRSMember/Events/Event_Display.aspx?EventKey…" at bounding box center [207, 83] width 49 height 6
click at [141, 90] on link "2 Staff 2" at bounding box center [126, 88] width 72 height 10
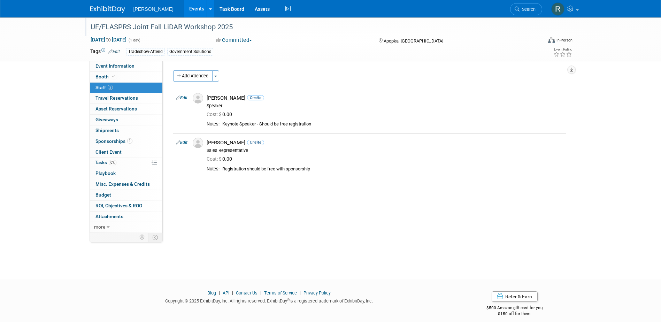
click at [183, 98] on link "Edit" at bounding box center [181, 97] width 11 height 5
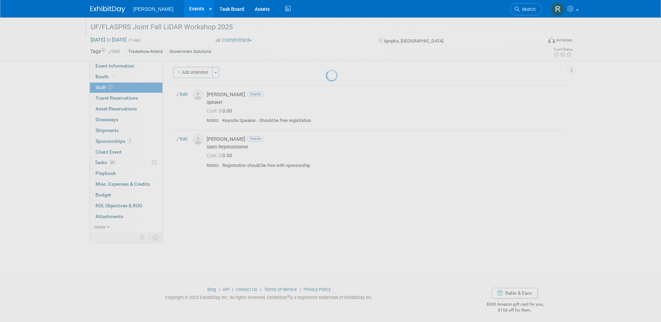
select select "8"
select select "0af0cf59-3cf7-4174-b959-4434b9acd1b5"
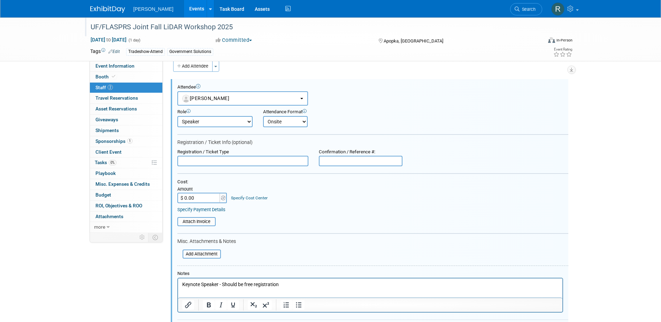
click at [215, 158] on input "text" at bounding box center [242, 161] width 131 height 10
type input "In Person"
click at [218, 212] on link "Specify Payment Details" at bounding box center [201, 209] width 48 height 5
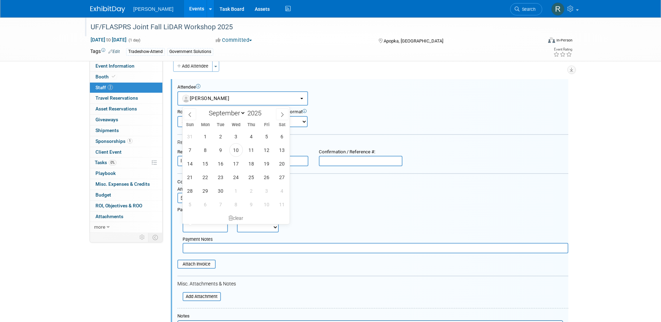
click at [211, 228] on input "text" at bounding box center [205, 227] width 45 height 10
click at [235, 151] on span "10" at bounding box center [236, 150] width 14 height 14
type input "Sep 10, 2025"
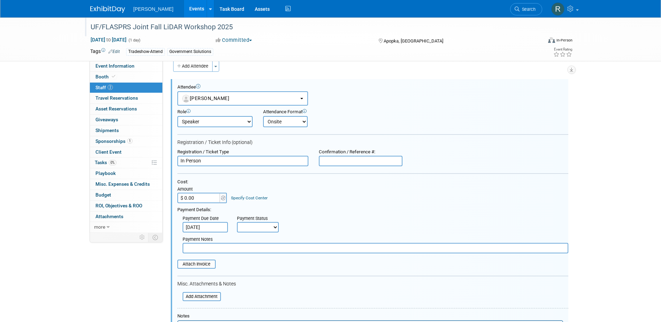
click at [253, 230] on select "Not Paid Yet Partially Paid Paid in Full" at bounding box center [258, 227] width 42 height 10
select select "1"
click at [237, 222] on select "Not Paid Yet Partially Paid Paid in Full" at bounding box center [258, 227] width 42 height 10
click at [253, 250] on input "text" at bounding box center [376, 248] width 386 height 10
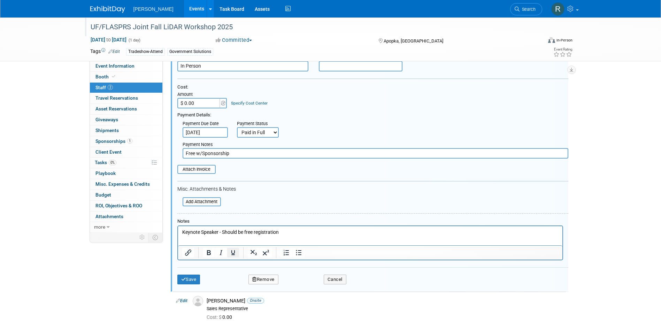
scroll to position [114, 0]
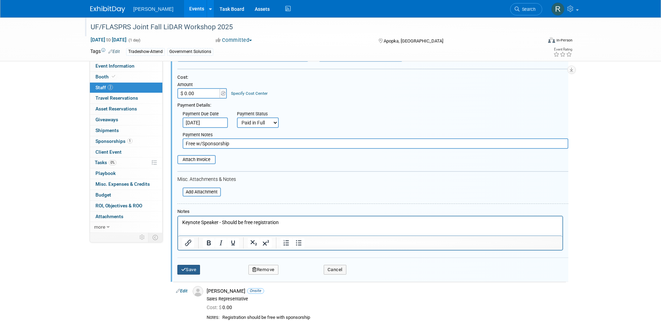
type input "Free w/Sponsorship"
click at [193, 269] on button "Save" at bounding box center [188, 270] width 23 height 10
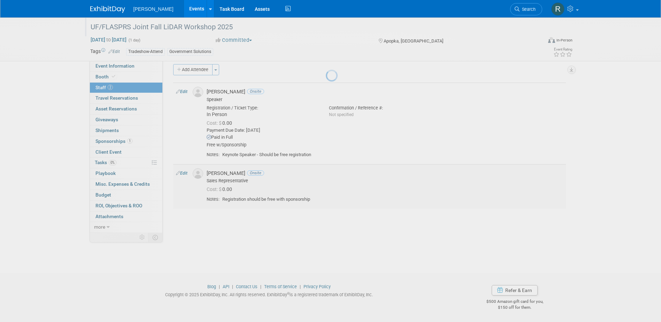
scroll to position [6, 0]
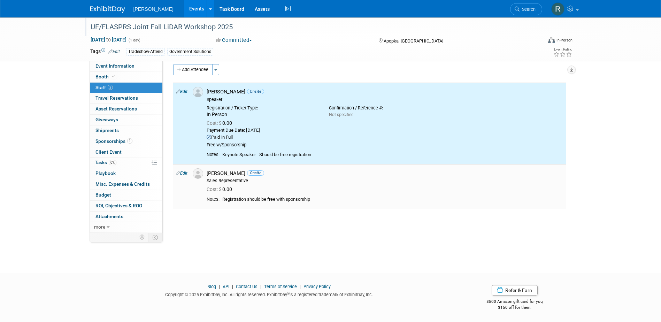
click at [186, 172] on link "Edit" at bounding box center [181, 173] width 11 height 5
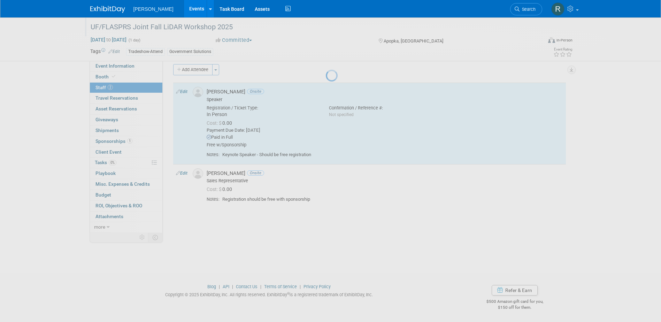
select select "8"
select select "e21f6aee-8c32-4ed9-8904-89b356e316fc"
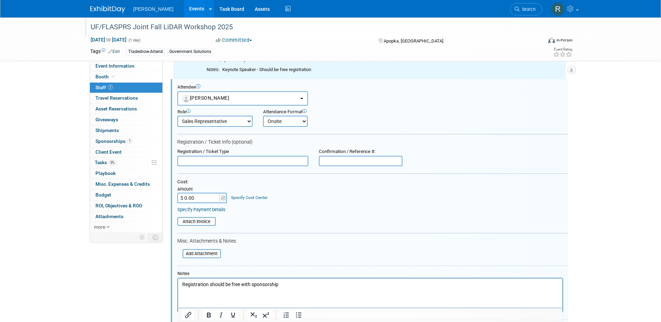
scroll to position [0, 0]
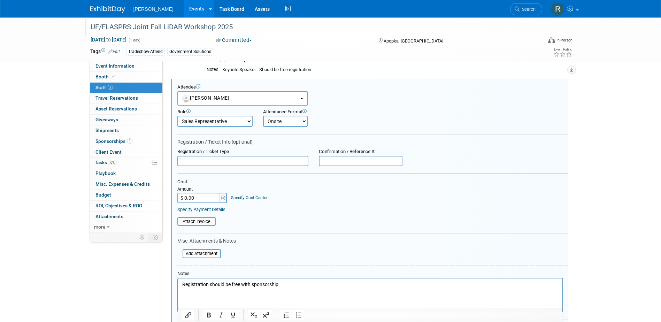
click at [217, 160] on input "text" at bounding box center [242, 161] width 131 height 10
type input "In Person"
click at [220, 210] on link "Specify Payment Details" at bounding box center [201, 209] width 48 height 5
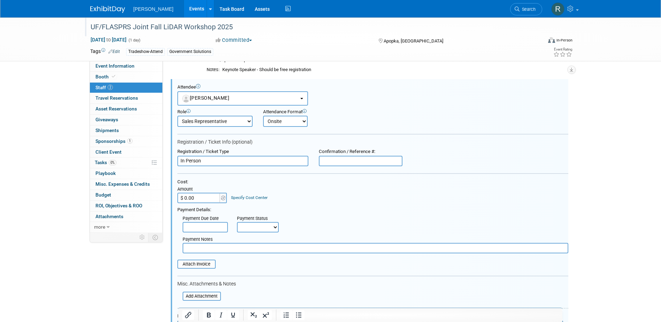
click at [212, 226] on input "text" at bounding box center [205, 227] width 45 height 10
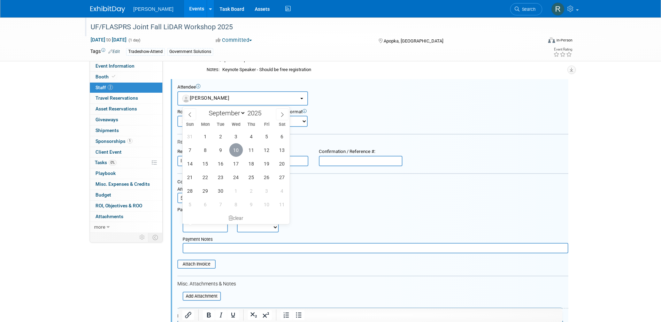
click at [234, 154] on span "10" at bounding box center [236, 150] width 14 height 14
type input "Sep 10, 2025"
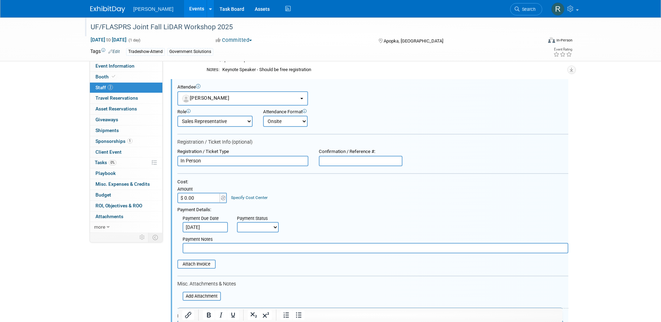
drag, startPoint x: 242, startPoint y: 225, endPoint x: 243, endPoint y: 234, distance: 9.6
click at [242, 226] on select "Not Paid Yet Partially Paid Paid in Full" at bounding box center [258, 227] width 42 height 10
select select "1"
click at [237, 222] on select "Not Paid Yet Partially Paid Paid in Full" at bounding box center [258, 227] width 42 height 10
click at [242, 248] on input "text" at bounding box center [376, 248] width 386 height 10
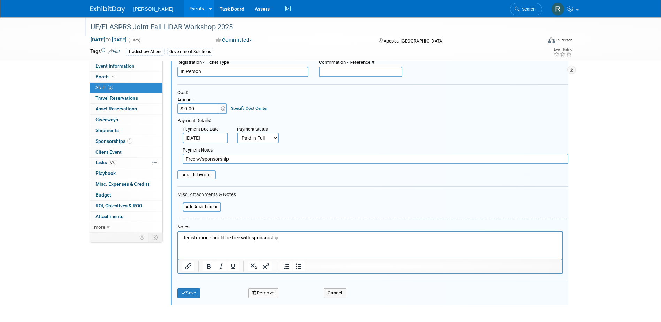
scroll to position [196, 0]
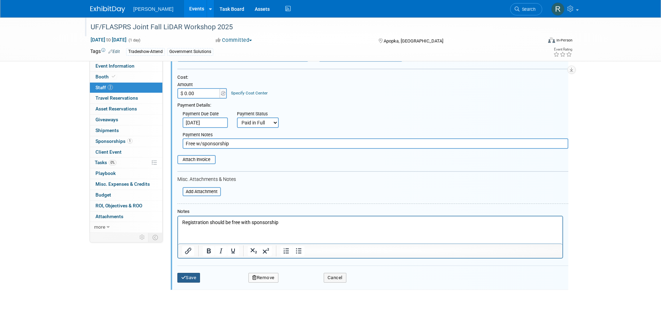
type input "Free w/sponsorship"
click at [197, 277] on button "Save" at bounding box center [188, 278] width 23 height 10
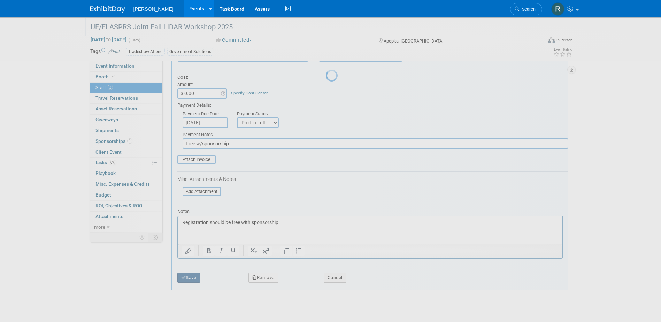
scroll to position [12, 0]
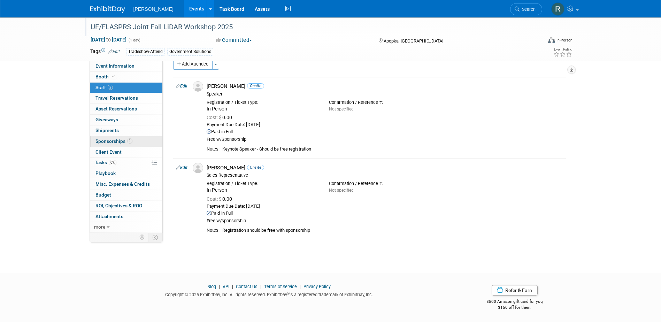
click at [113, 142] on span "Sponsorships 1" at bounding box center [113, 141] width 37 height 6
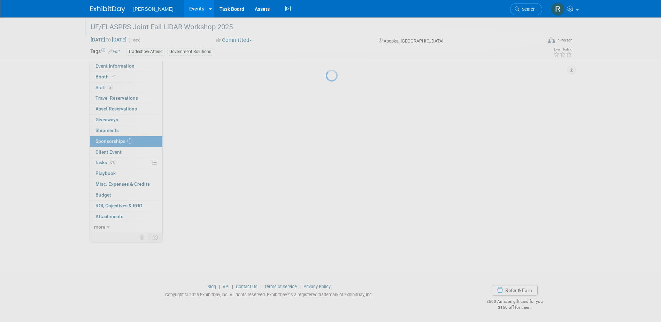
scroll to position [0, 0]
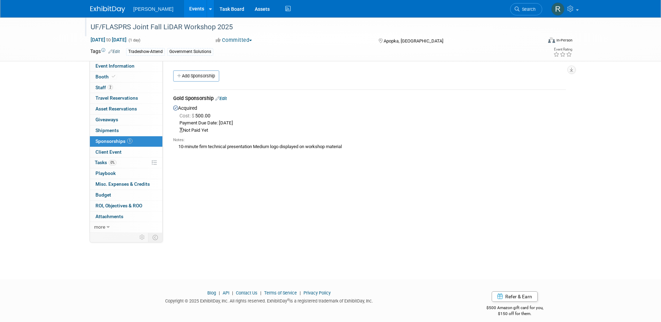
click at [520, 7] on span "Search" at bounding box center [527, 9] width 16 height 5
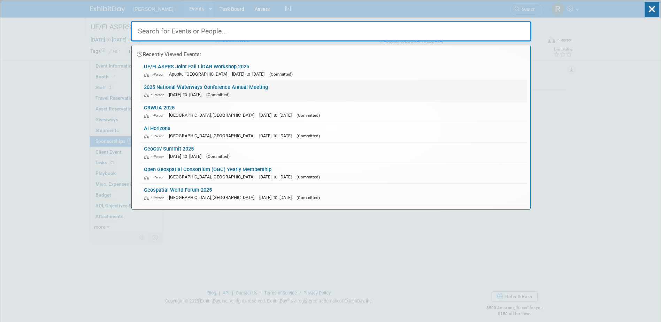
click at [209, 88] on link "2025 National Waterways Conference Annual Meeting In-Person Sep 23, 2025 to Sep…" at bounding box center [333, 91] width 386 height 20
